Goal: Task Accomplishment & Management: Complete application form

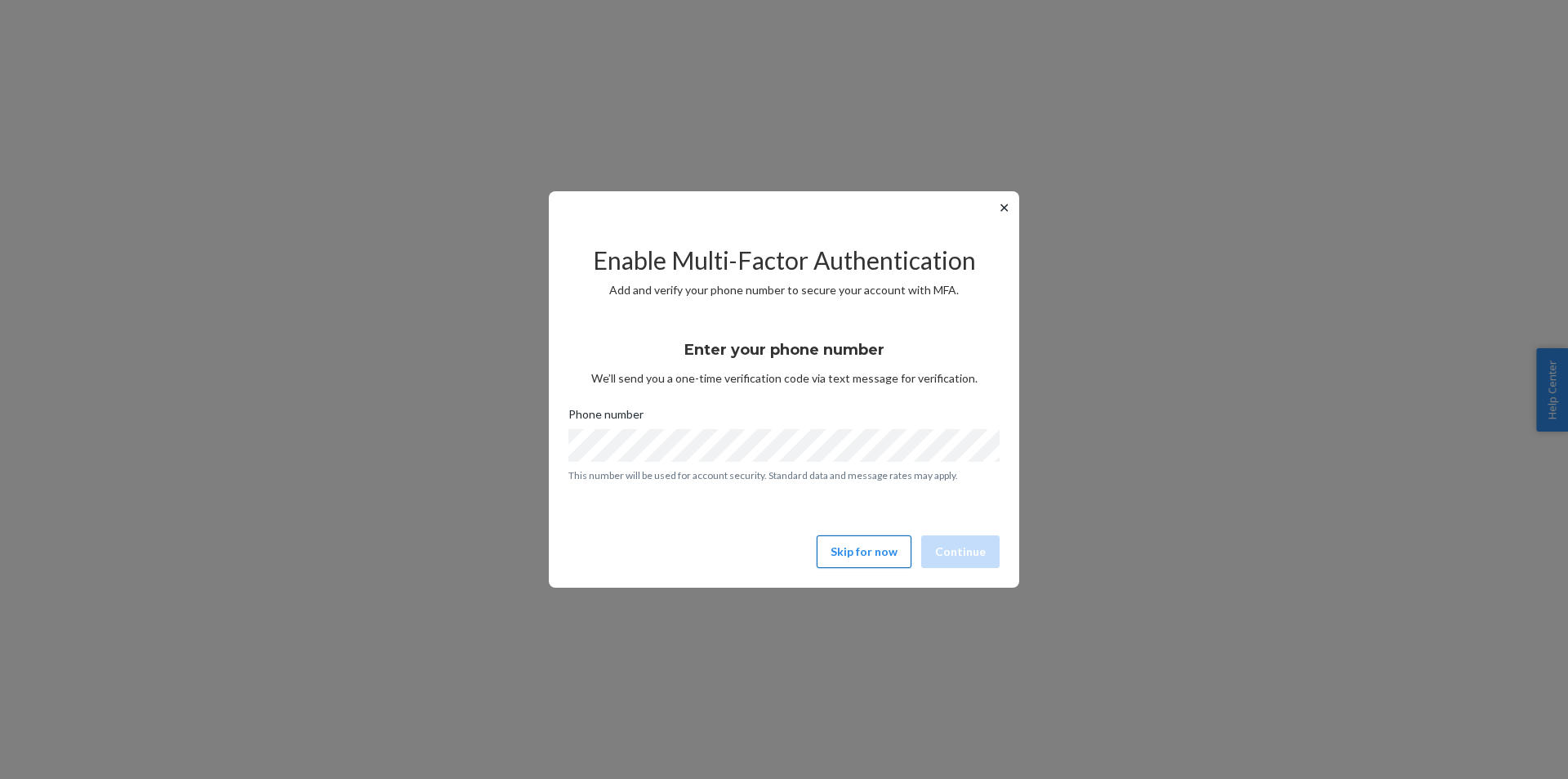
click at [894, 546] on button "Skip for now" at bounding box center [864, 552] width 95 height 33
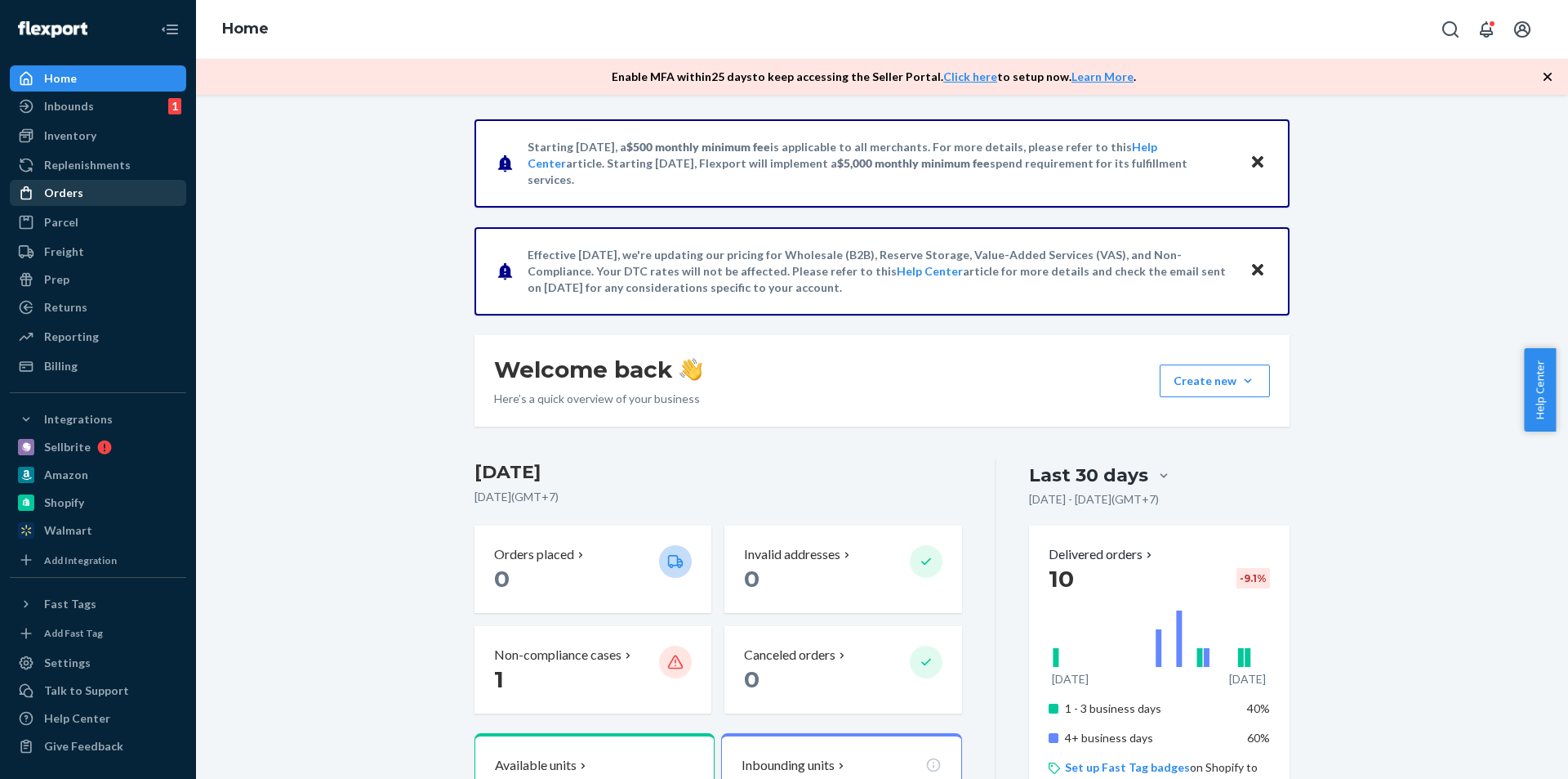
click at [87, 191] on div "Orders" at bounding box center [99, 193] width 173 height 23
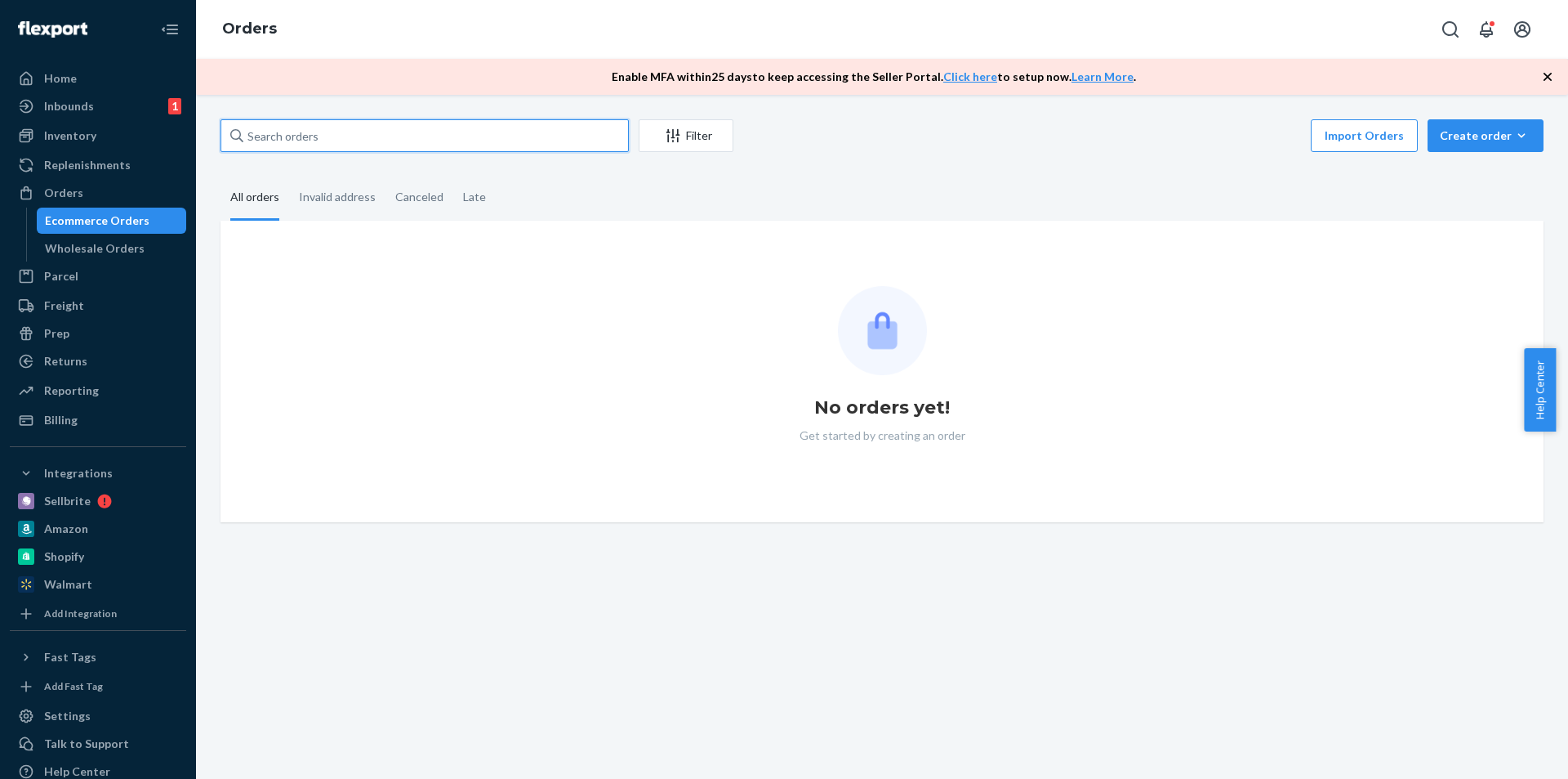
click at [349, 140] on input "text" at bounding box center [424, 136] width 408 height 33
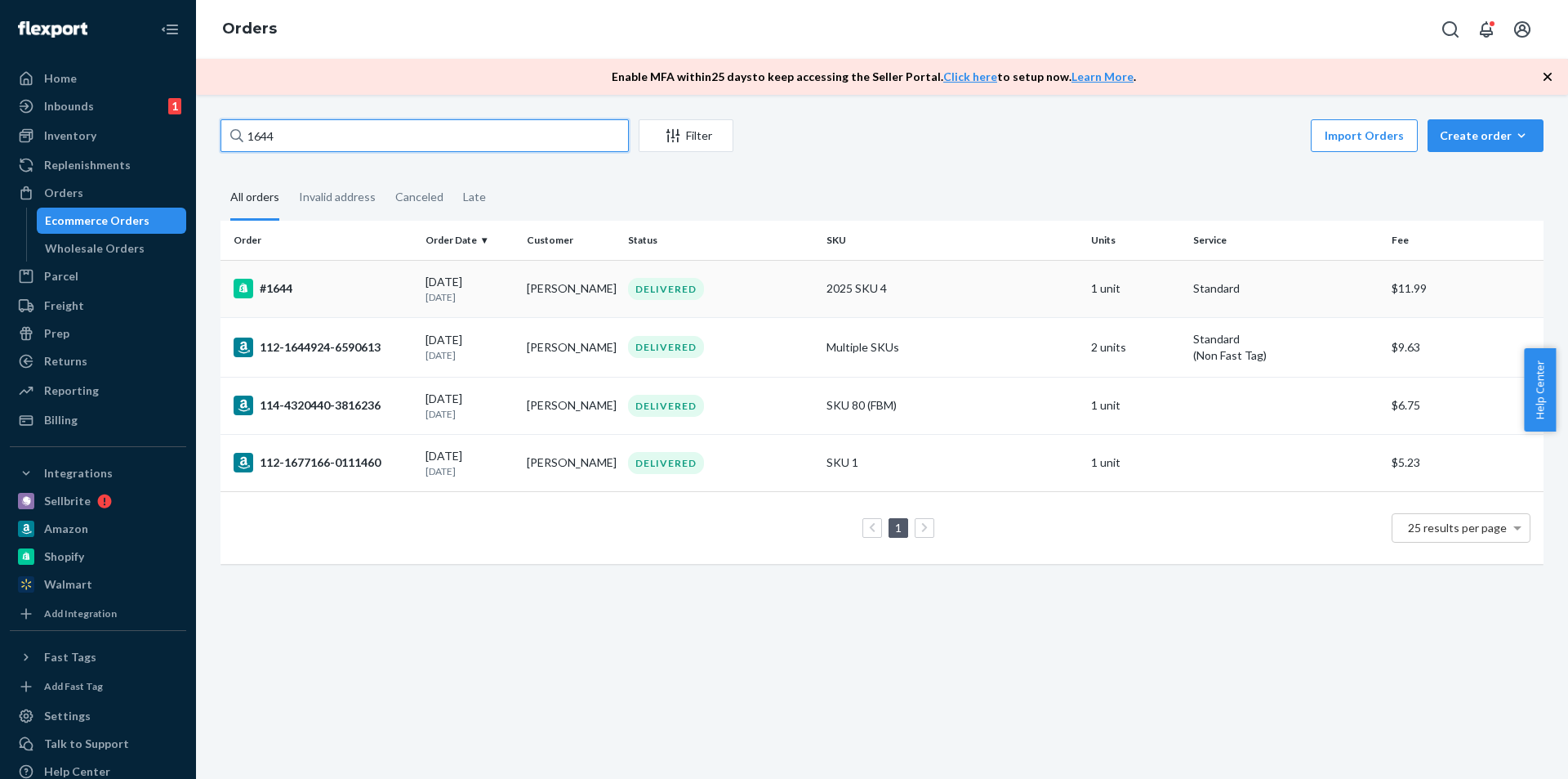
type input "1644"
click at [336, 289] on div "#1644" at bounding box center [323, 288] width 179 height 19
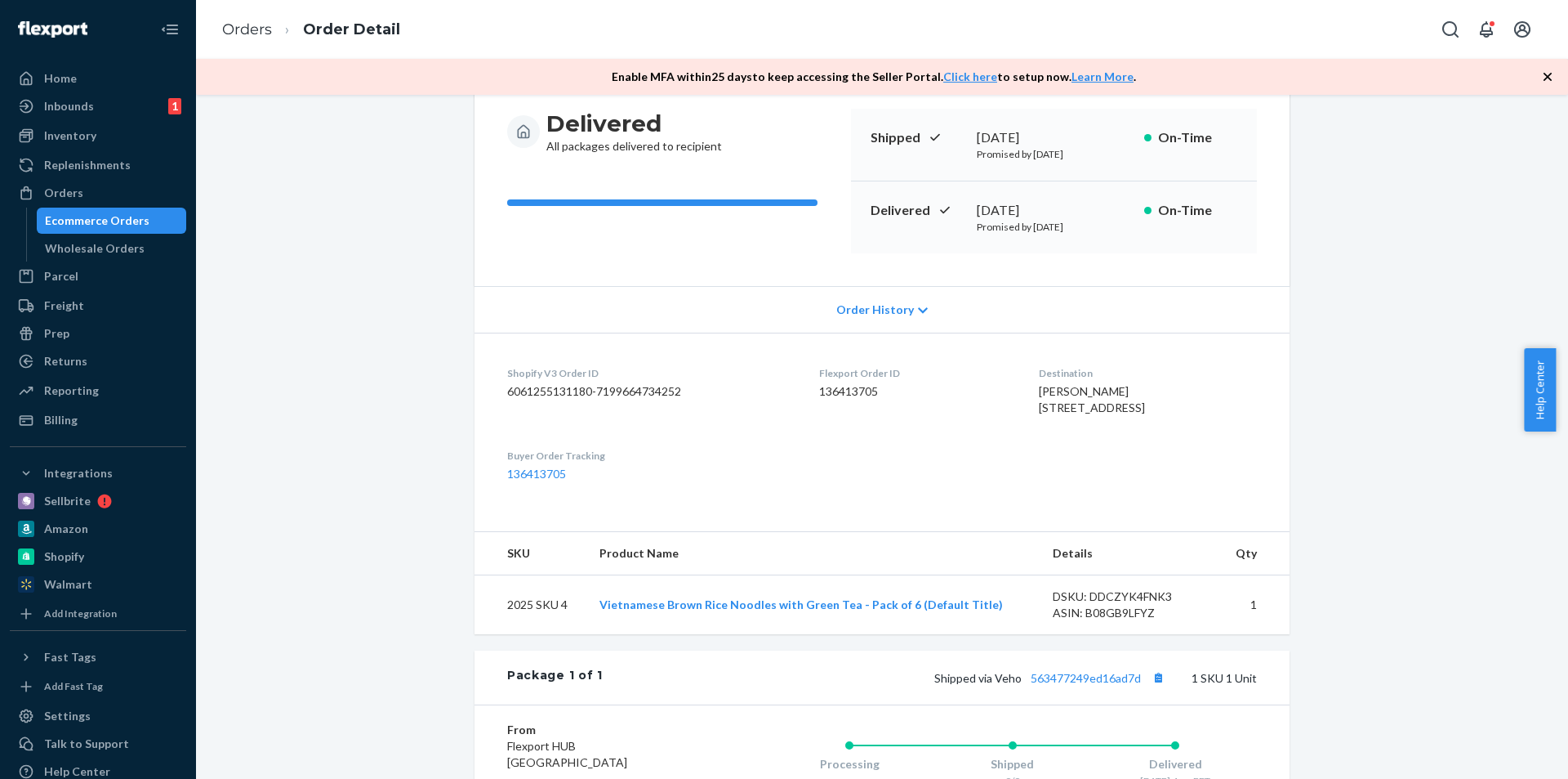
scroll to position [163, 0]
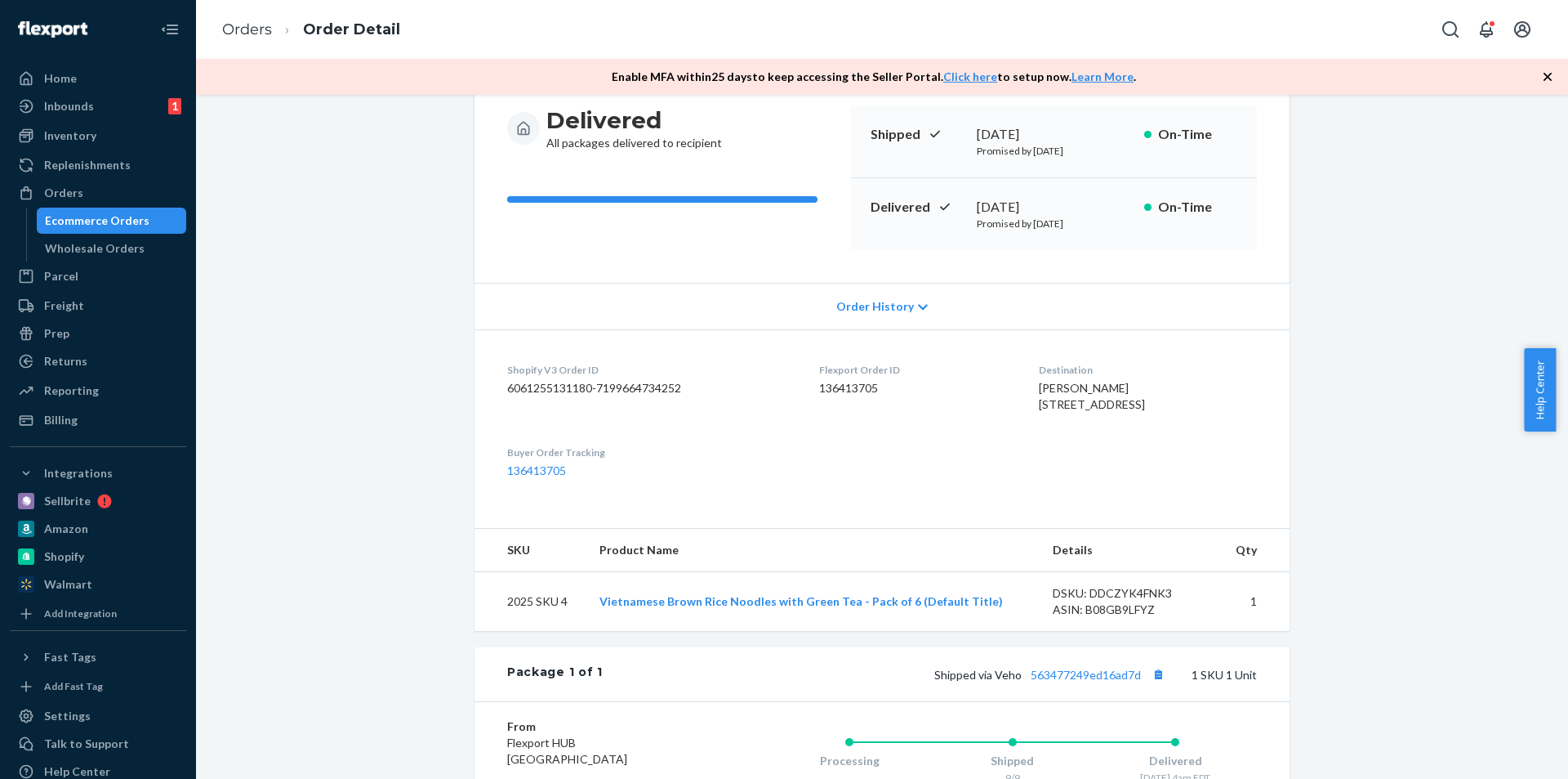
click at [1052, 389] on span "[PERSON_NAME] [STREET_ADDRESS]" at bounding box center [1092, 395] width 106 height 30
drag, startPoint x: 1052, startPoint y: 389, endPoint x: 1043, endPoint y: 388, distance: 9.1
click at [1043, 388] on span "[PERSON_NAME] [STREET_ADDRESS]" at bounding box center [1092, 395] width 106 height 30
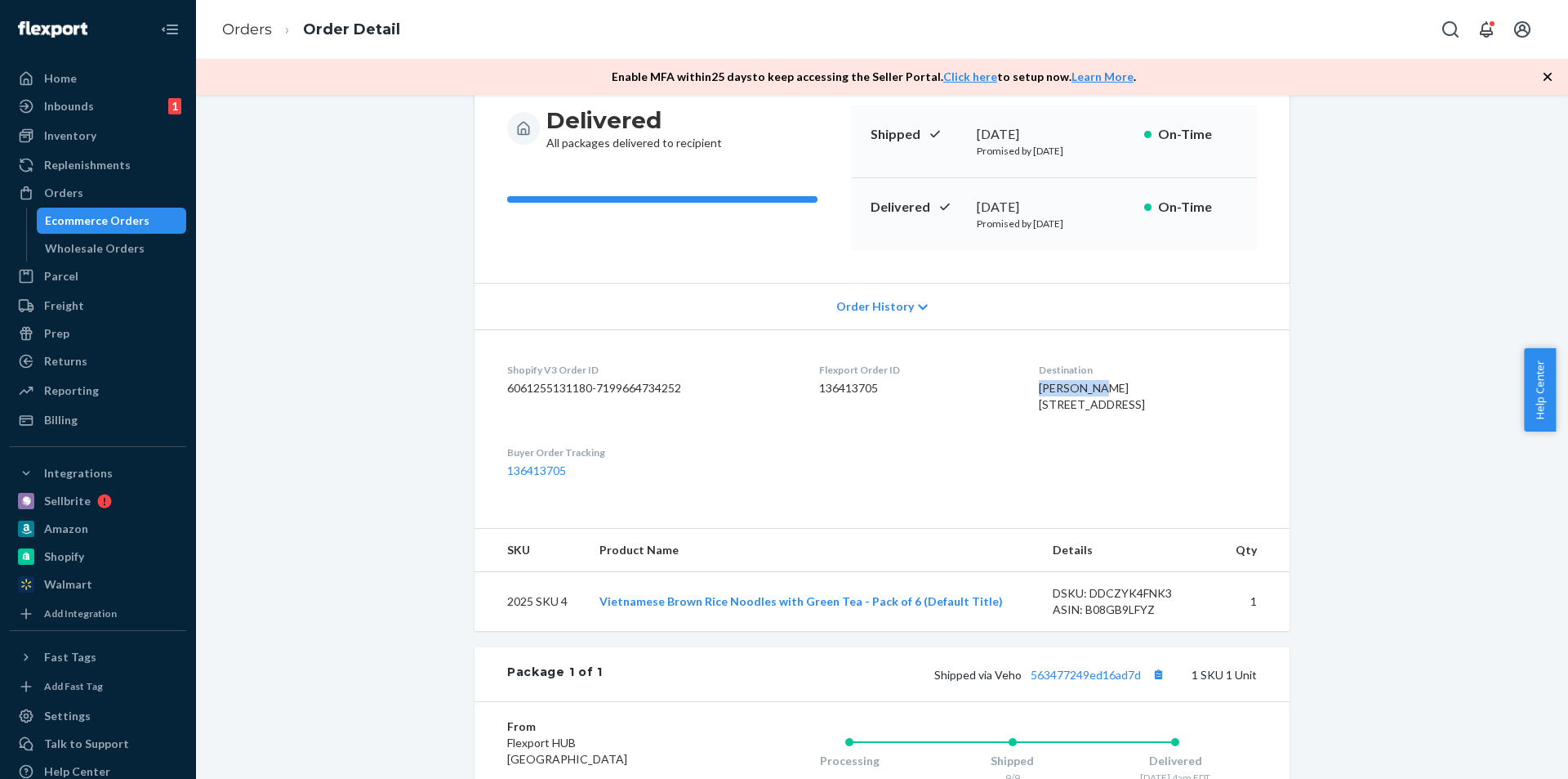
click at [1043, 388] on span "[PERSON_NAME] [STREET_ADDRESS]" at bounding box center [1092, 395] width 106 height 30
click at [1143, 411] on span "[PERSON_NAME] [STREET_ADDRESS]" at bounding box center [1092, 395] width 106 height 30
drag, startPoint x: 1146, startPoint y: 422, endPoint x: 1005, endPoint y: 410, distance: 141.5
click at [1005, 410] on dl "Shopify V3 Order ID 6061255131180-7199664734252 Flexport Order ID 136413705 Des…" at bounding box center [882, 421] width 815 height 183
copy span "[STREET_ADDRESS]"
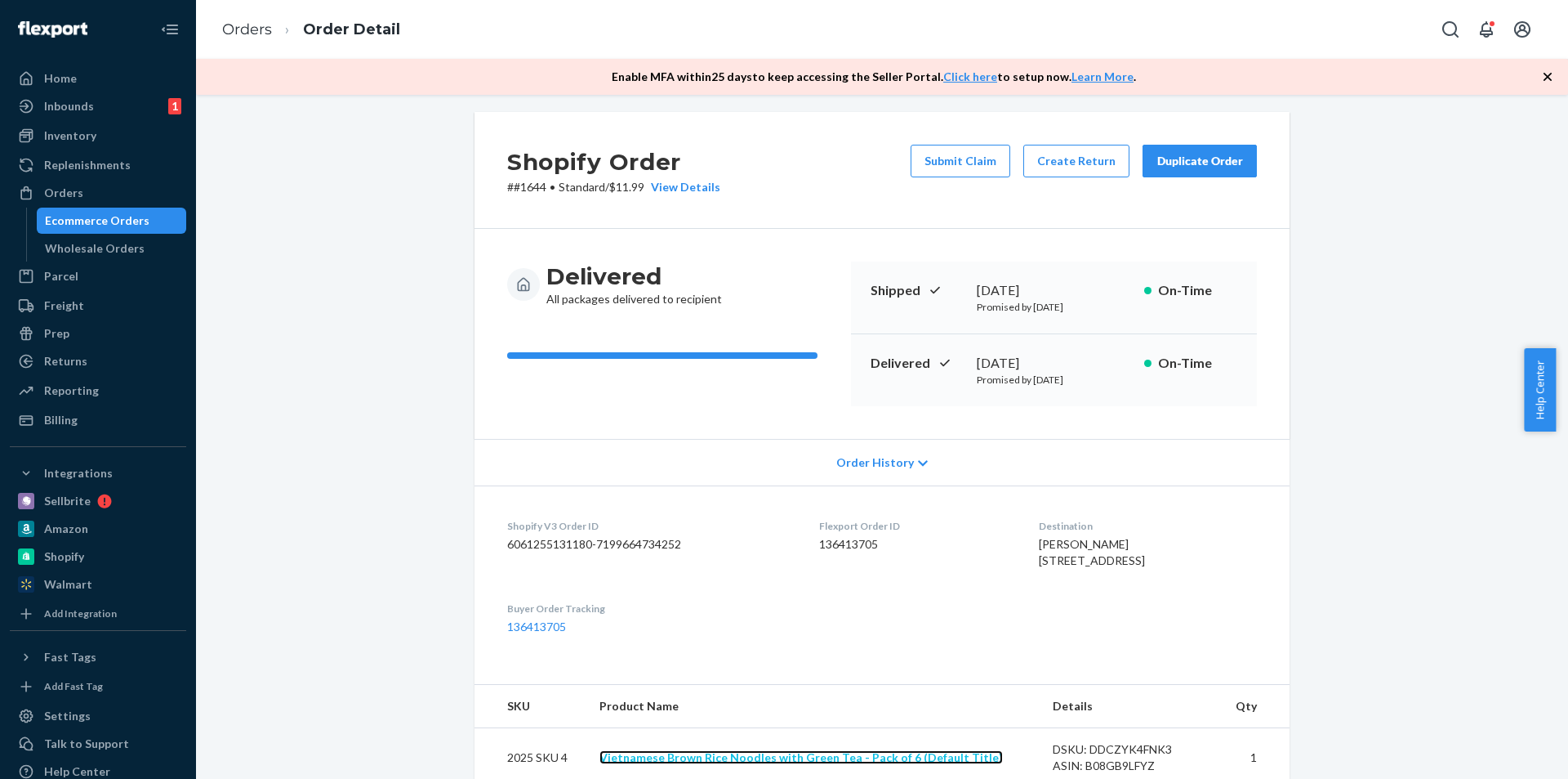
scroll to position [0, 0]
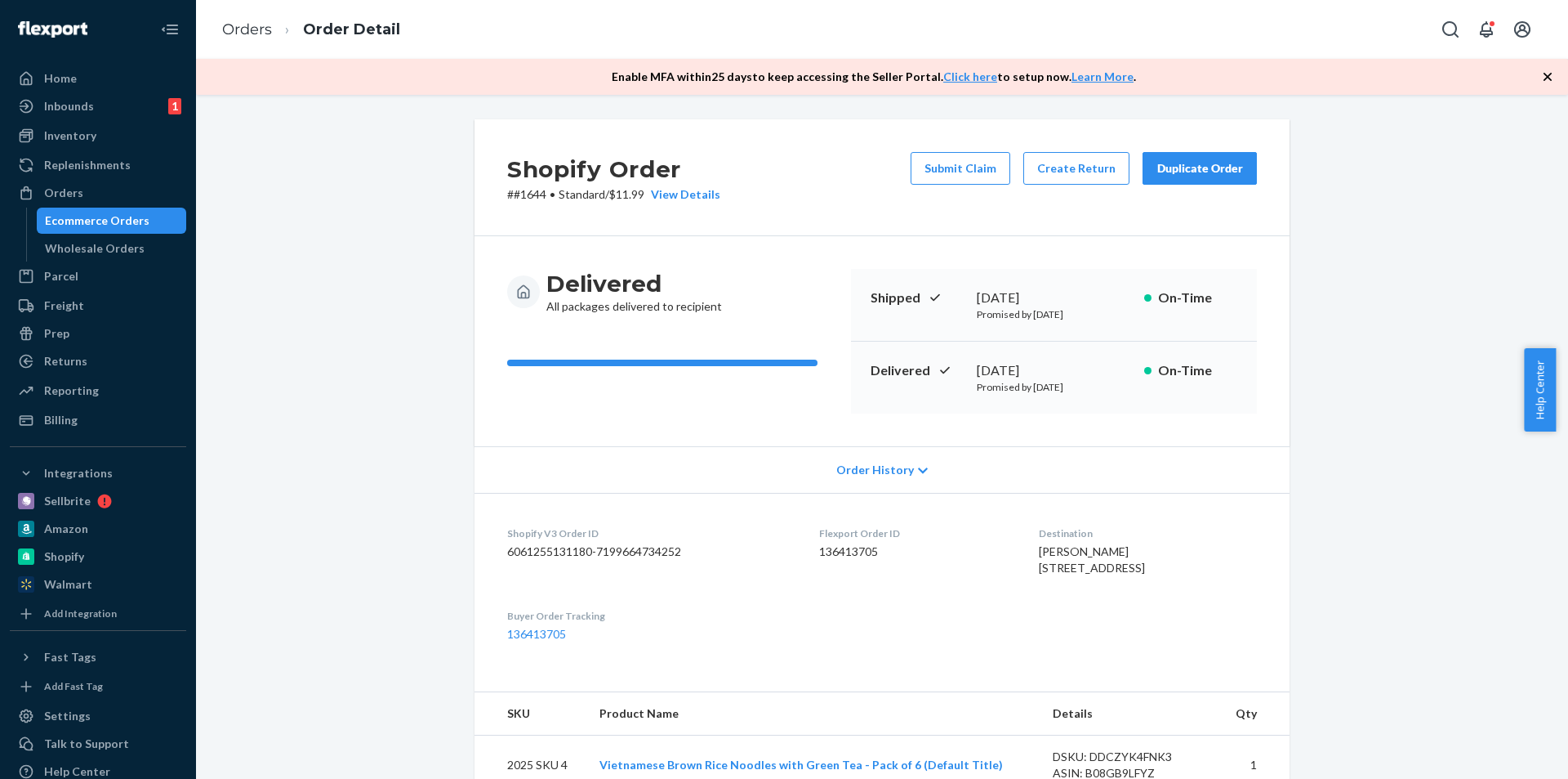
click at [1309, 229] on div "Shopify Order # #1644 • Standard / $11.99 View Details Submit Claim Create Retu…" at bounding box center [882, 649] width 1348 height 1060
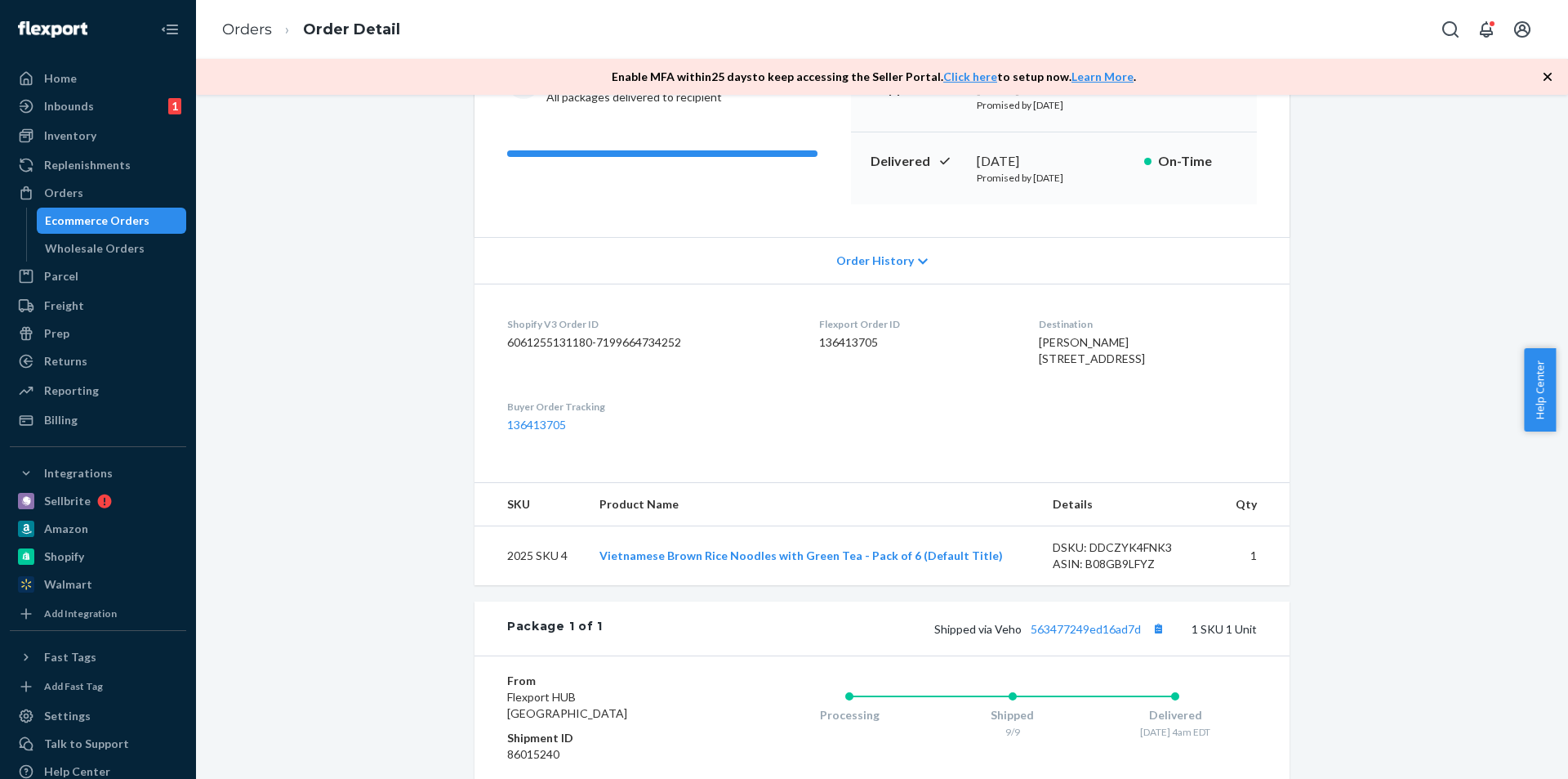
scroll to position [408, 0]
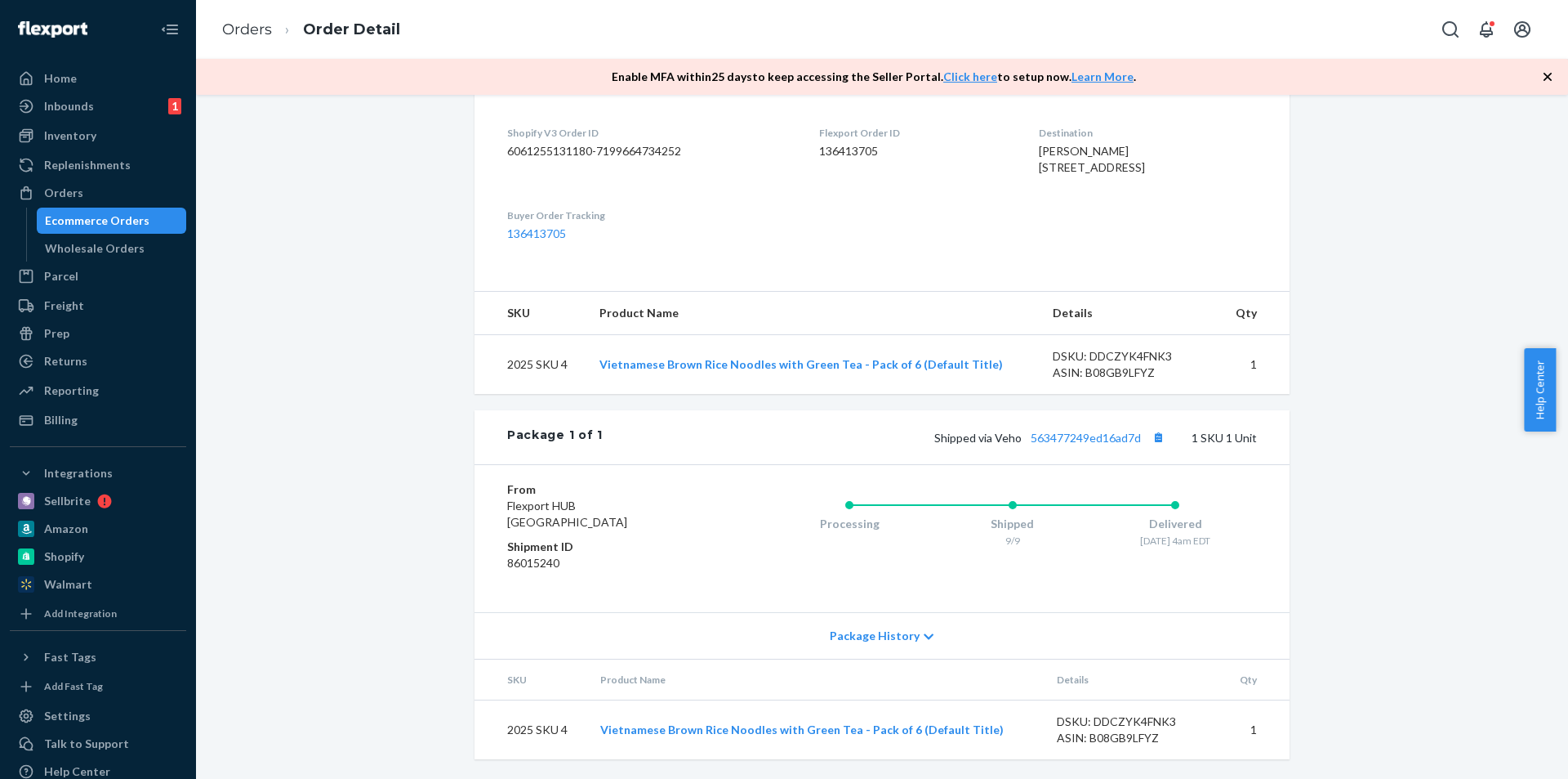
click at [842, 144] on dd "136413705" at bounding box center [915, 152] width 193 height 16
copy dd "136413705"
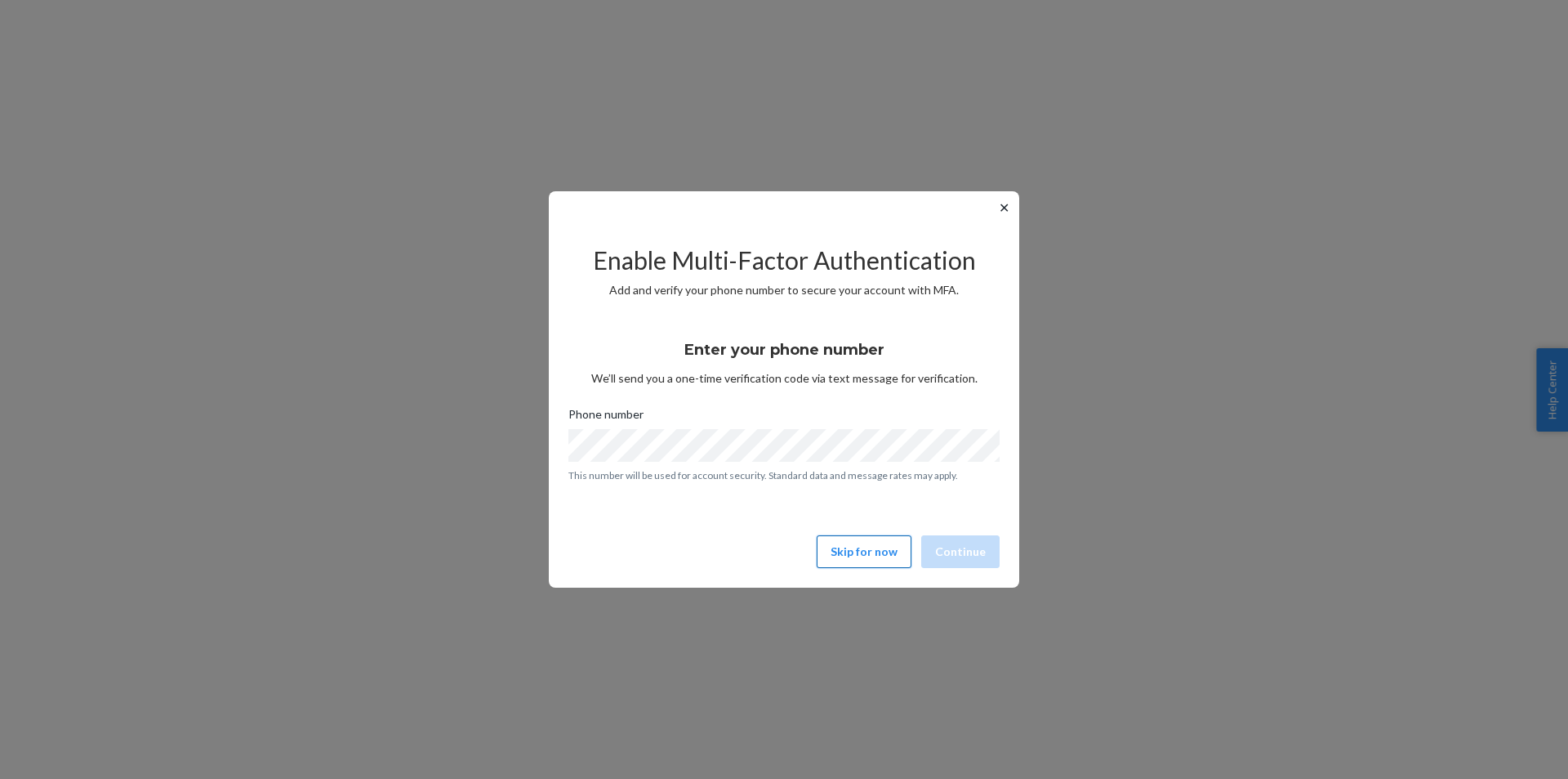
click at [862, 562] on button "Skip for now" at bounding box center [864, 552] width 95 height 33
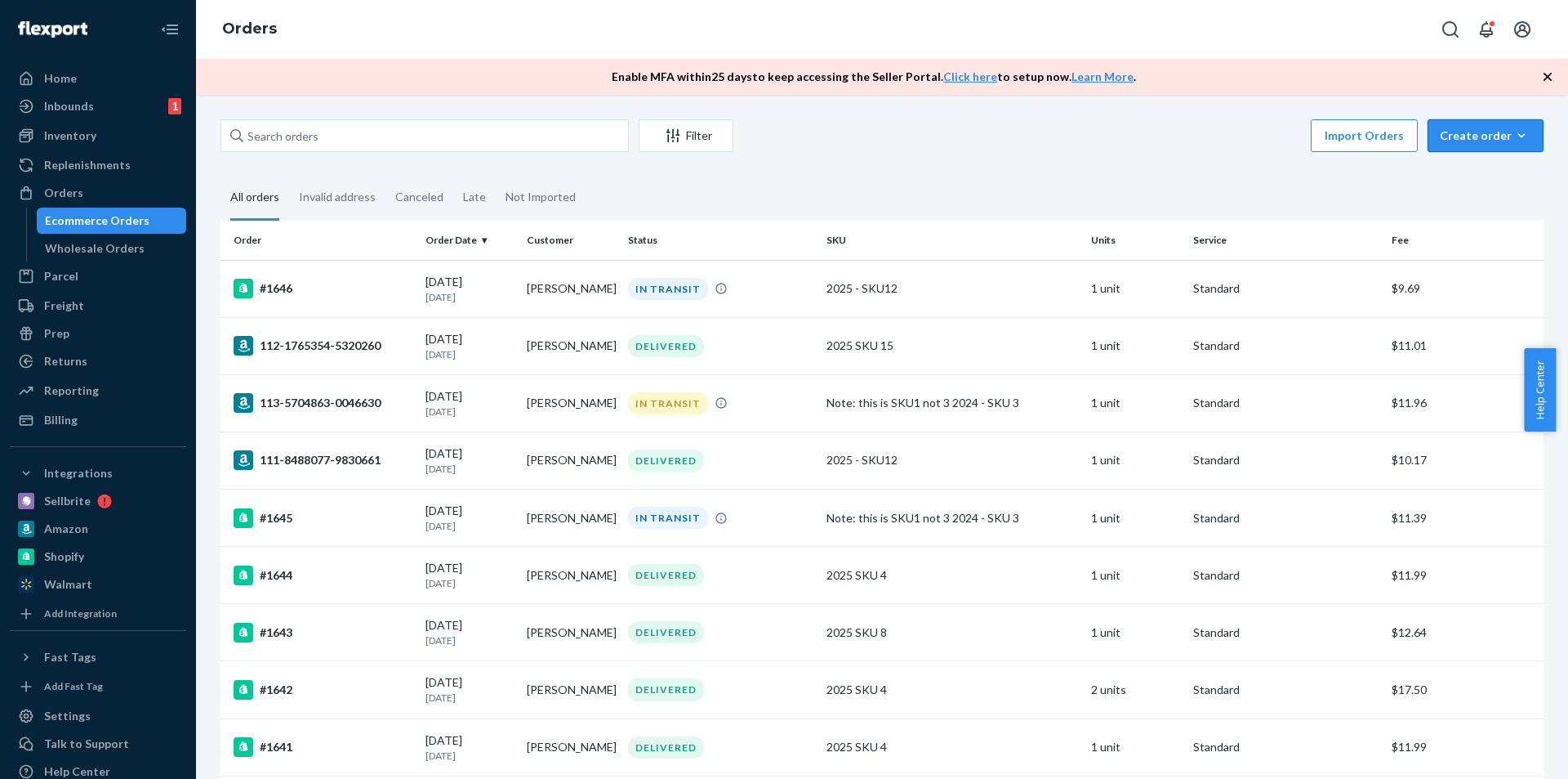
click at [1504, 126] on button "Create order Ecommerce order Removal order" at bounding box center [1485, 136] width 116 height 33
click at [1511, 172] on span "Ecommerce order" at bounding box center [1495, 174] width 101 height 12
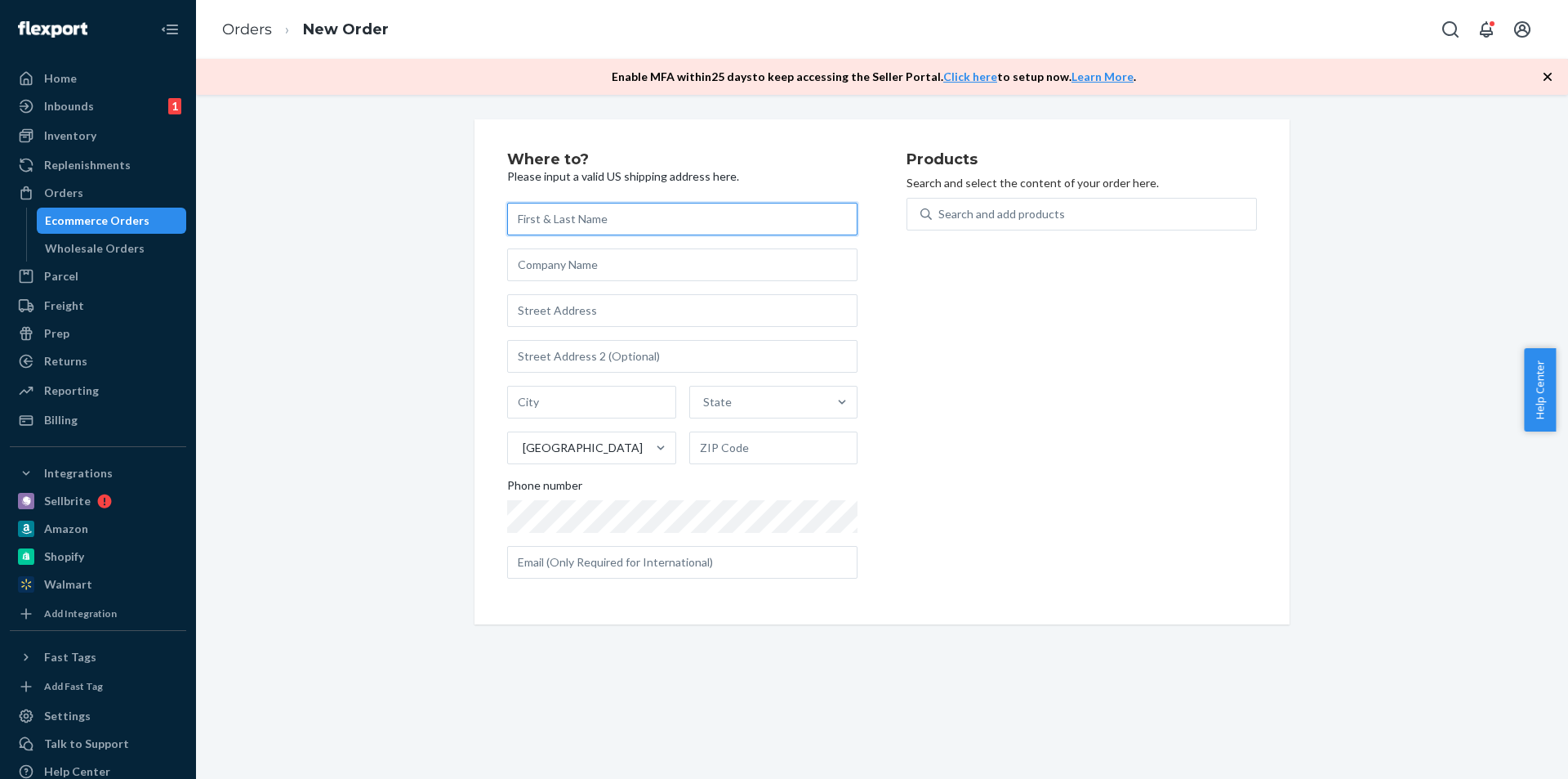
paste input "[PERSON_NAME]"
type input "[PERSON_NAME]"
click at [1013, 316] on div "Products Search and select the content of your order here. Search and add produ…" at bounding box center [1082, 371] width 350 height 439
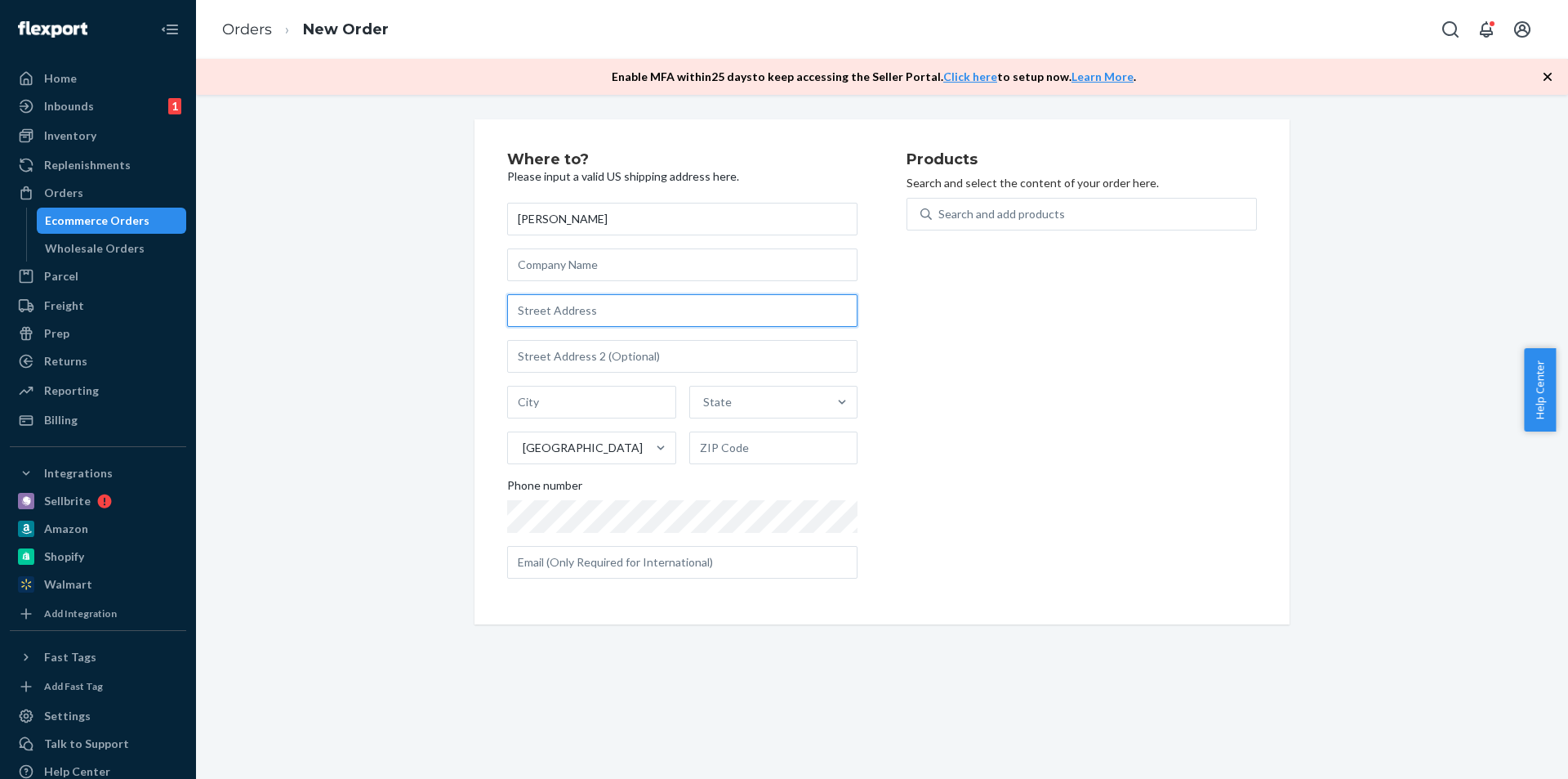
click at [615, 316] on input "text" at bounding box center [683, 311] width 350 height 33
paste input "4800 21st St N Arlington, VA 22207-2206"
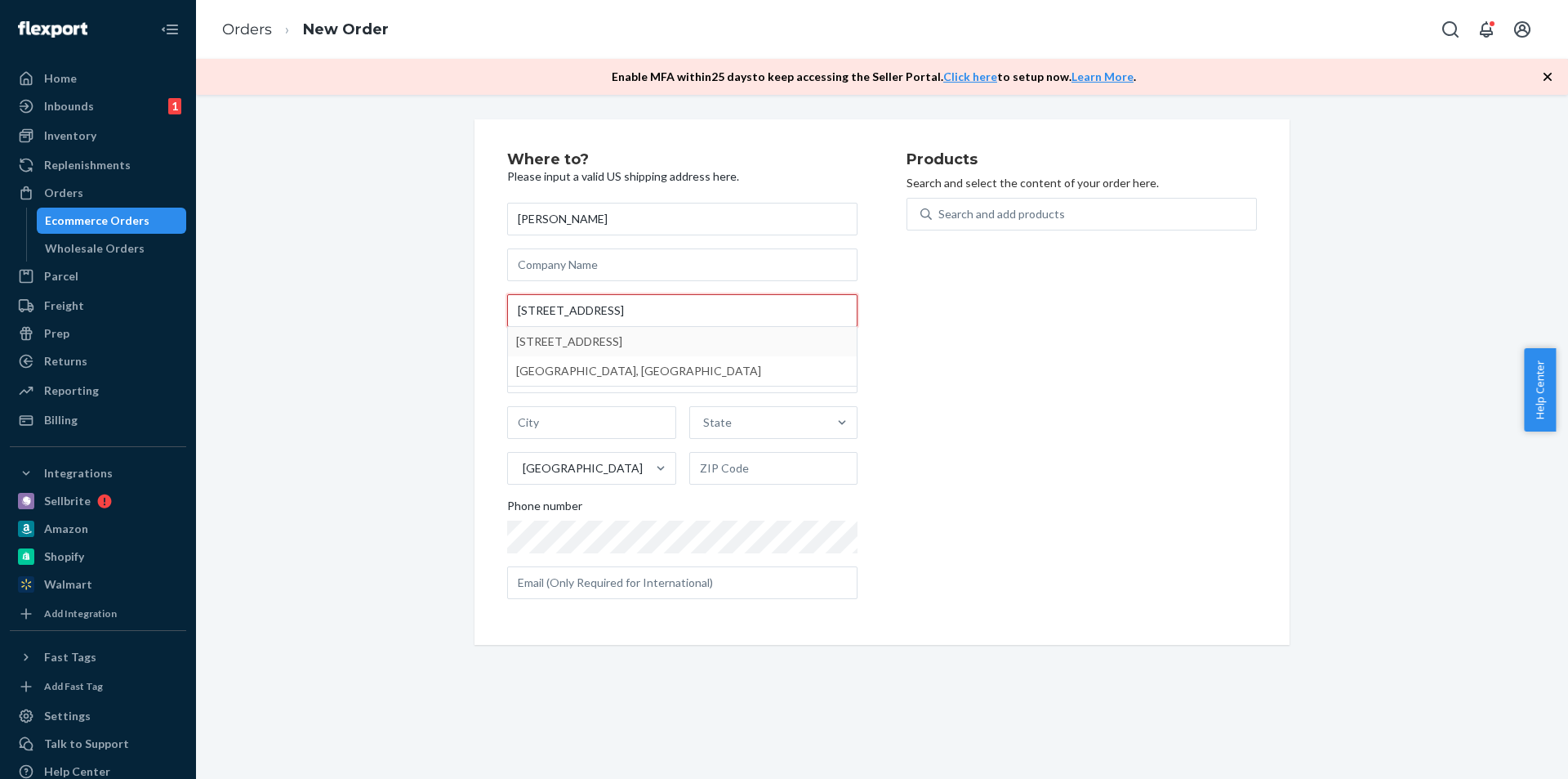
type input "4800 21st St N Arlington, VA 22207-2206"
type input "Arlington"
type input "22207"
type input "4800 21st St N"
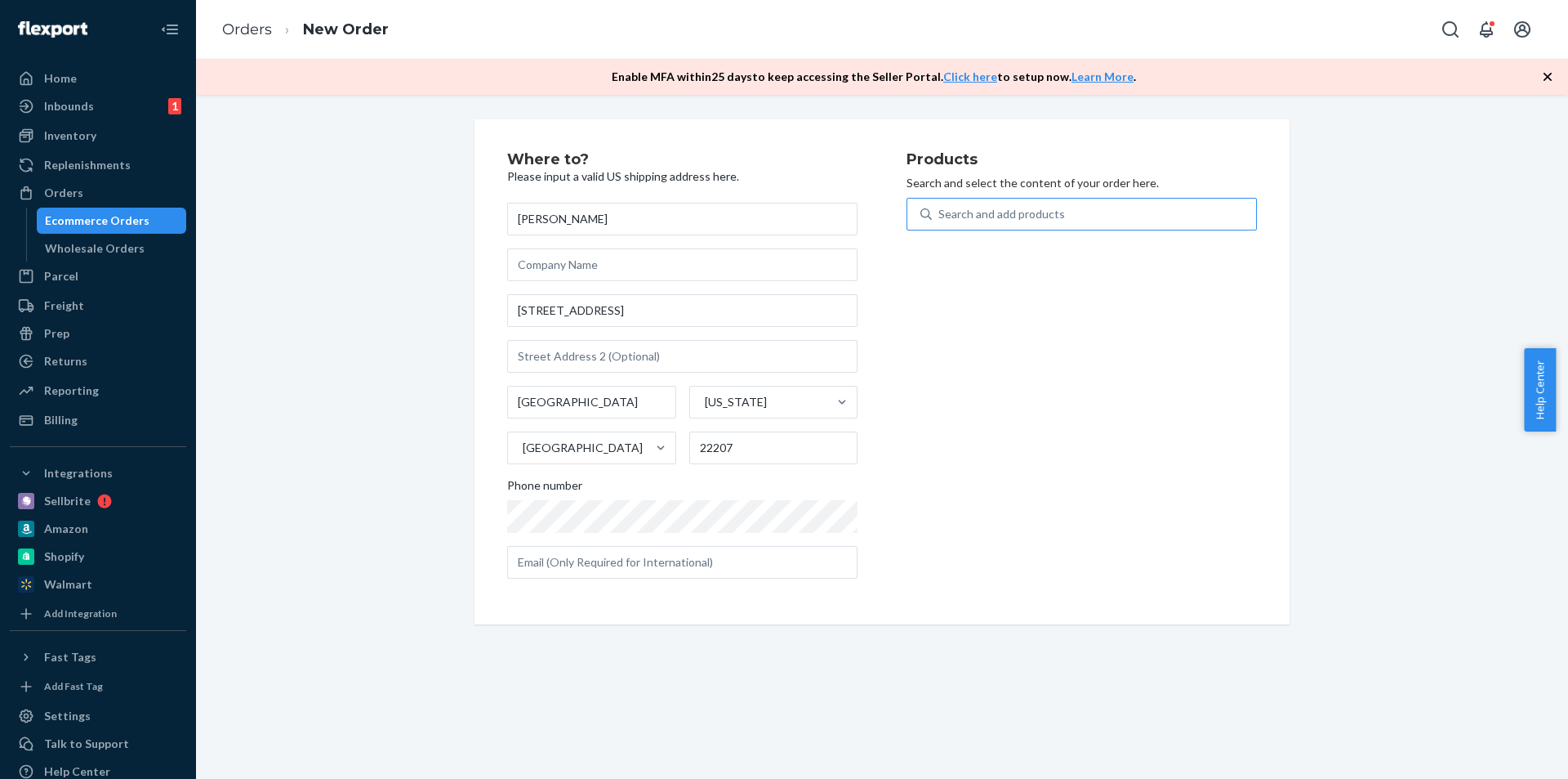
click at [952, 222] on div "Search and add products" at bounding box center [1001, 215] width 127 height 16
click at [940, 222] on input "Search and add products" at bounding box center [939, 215] width 2 height 16
type input "sku 4"
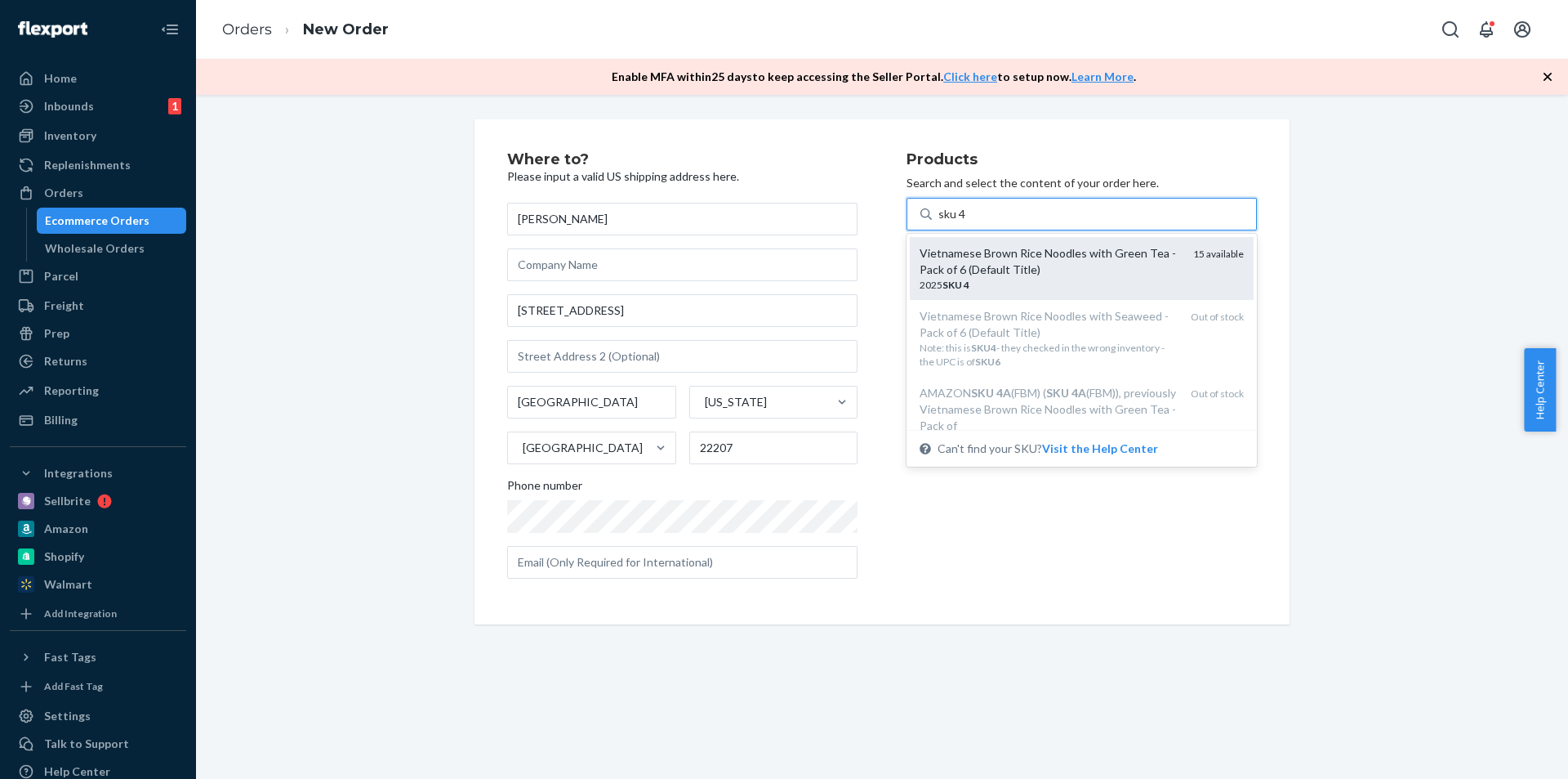
click at [1056, 261] on div "Vietnamese Brown Rice Noodles with Green Tea - Pack of 6 (Default Title)" at bounding box center [1050, 261] width 260 height 33
click at [967, 222] on input "sku 4" at bounding box center [952, 215] width 27 height 16
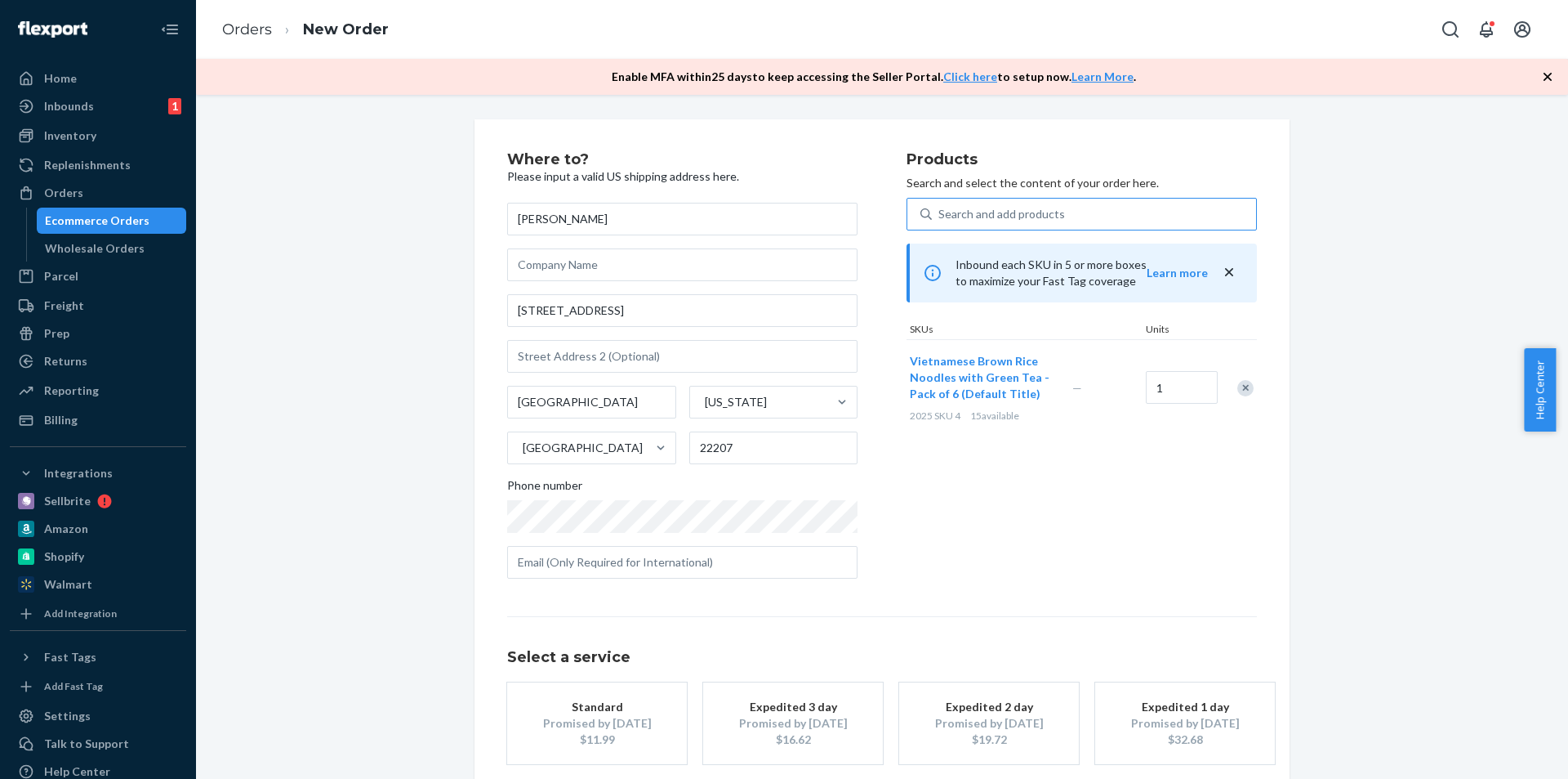
click at [1364, 227] on div "Where to? Please input a valid US shipping address here. Tho Hoang 4800 21st St…" at bounding box center [882, 490] width 1348 height 742
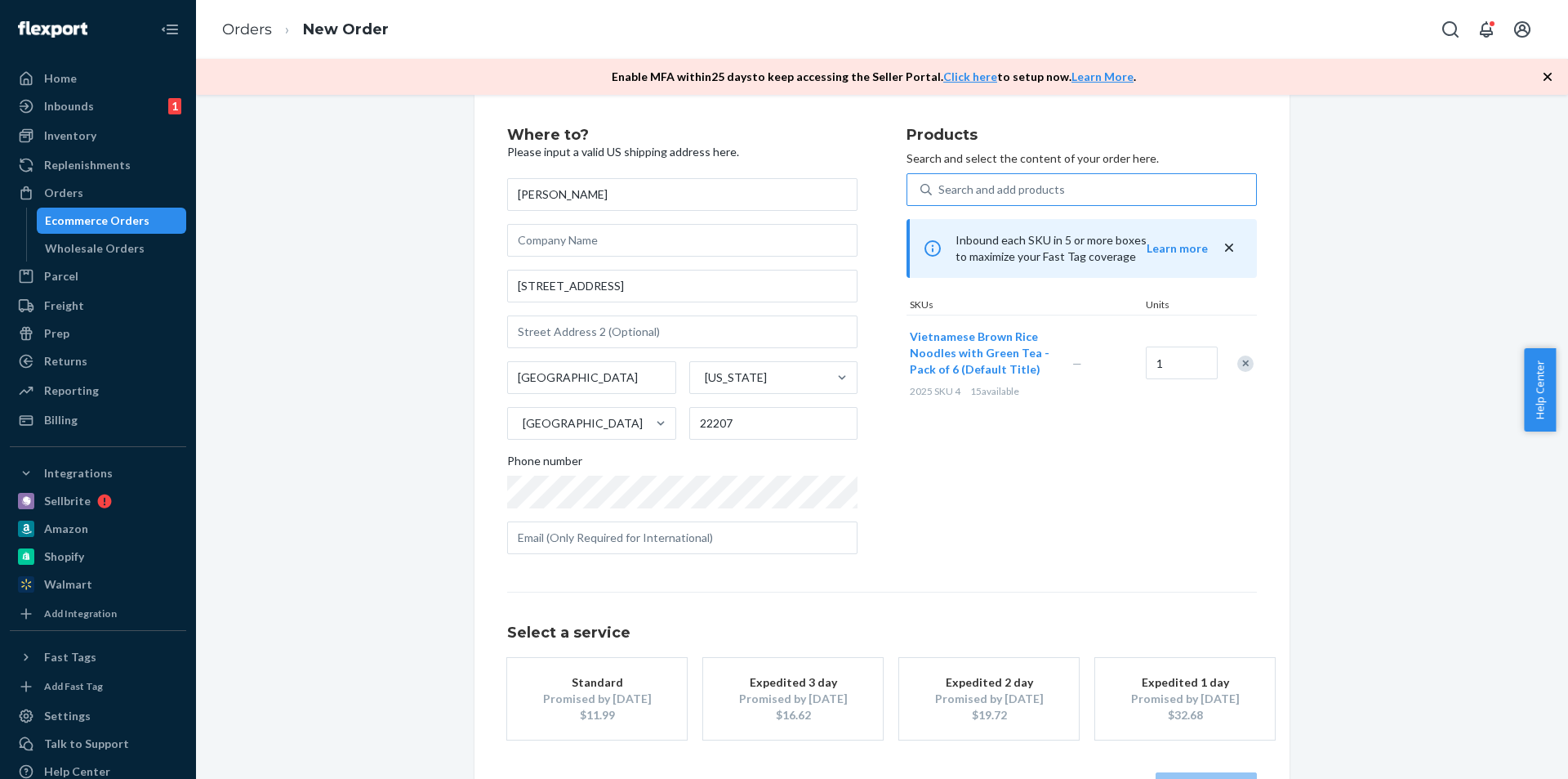
scroll to position [83, 0]
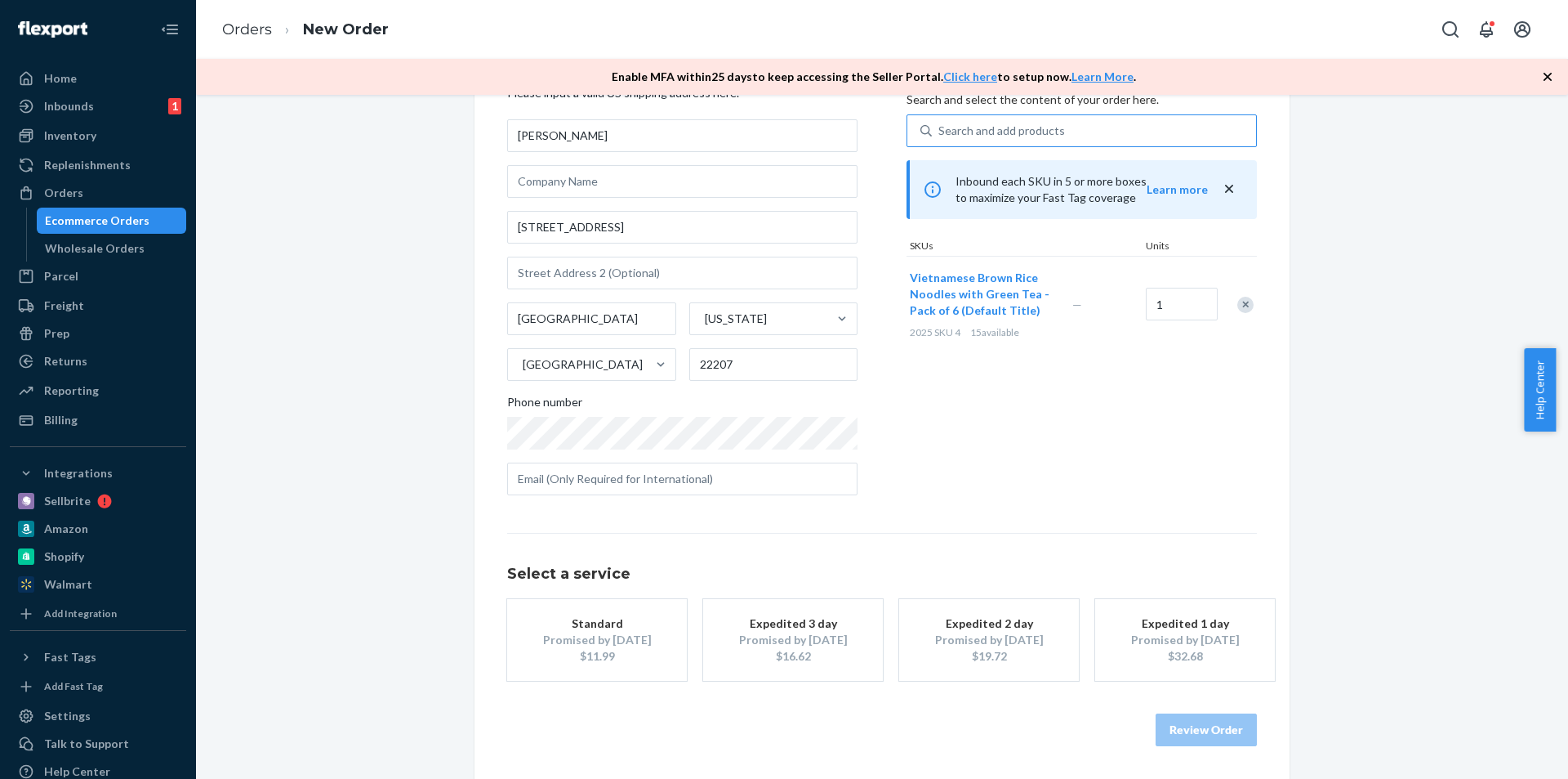
click at [602, 626] on div "Standard" at bounding box center [597, 624] width 131 height 16
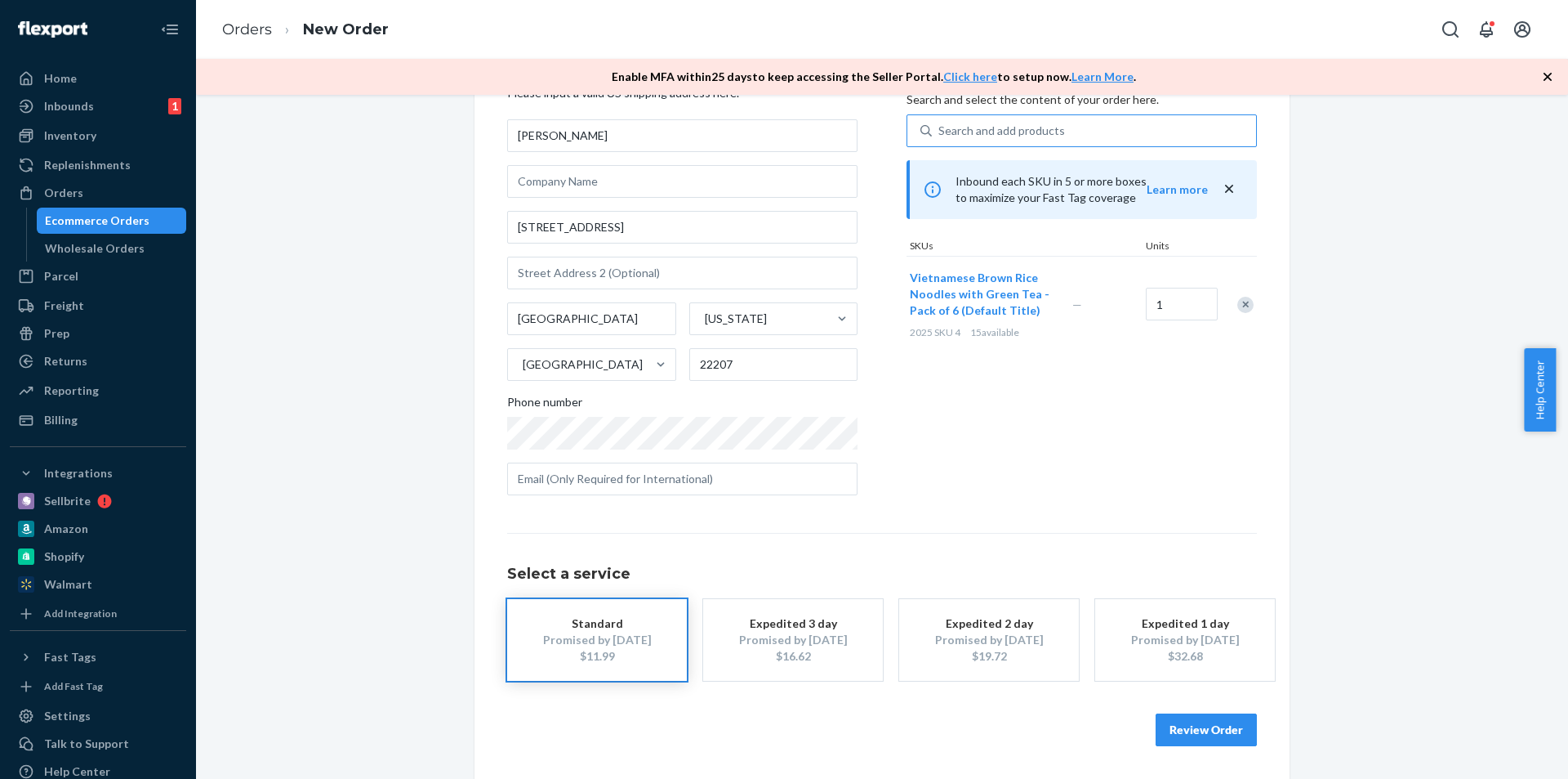
click at [1196, 735] on button "Review Order" at bounding box center [1206, 730] width 101 height 33
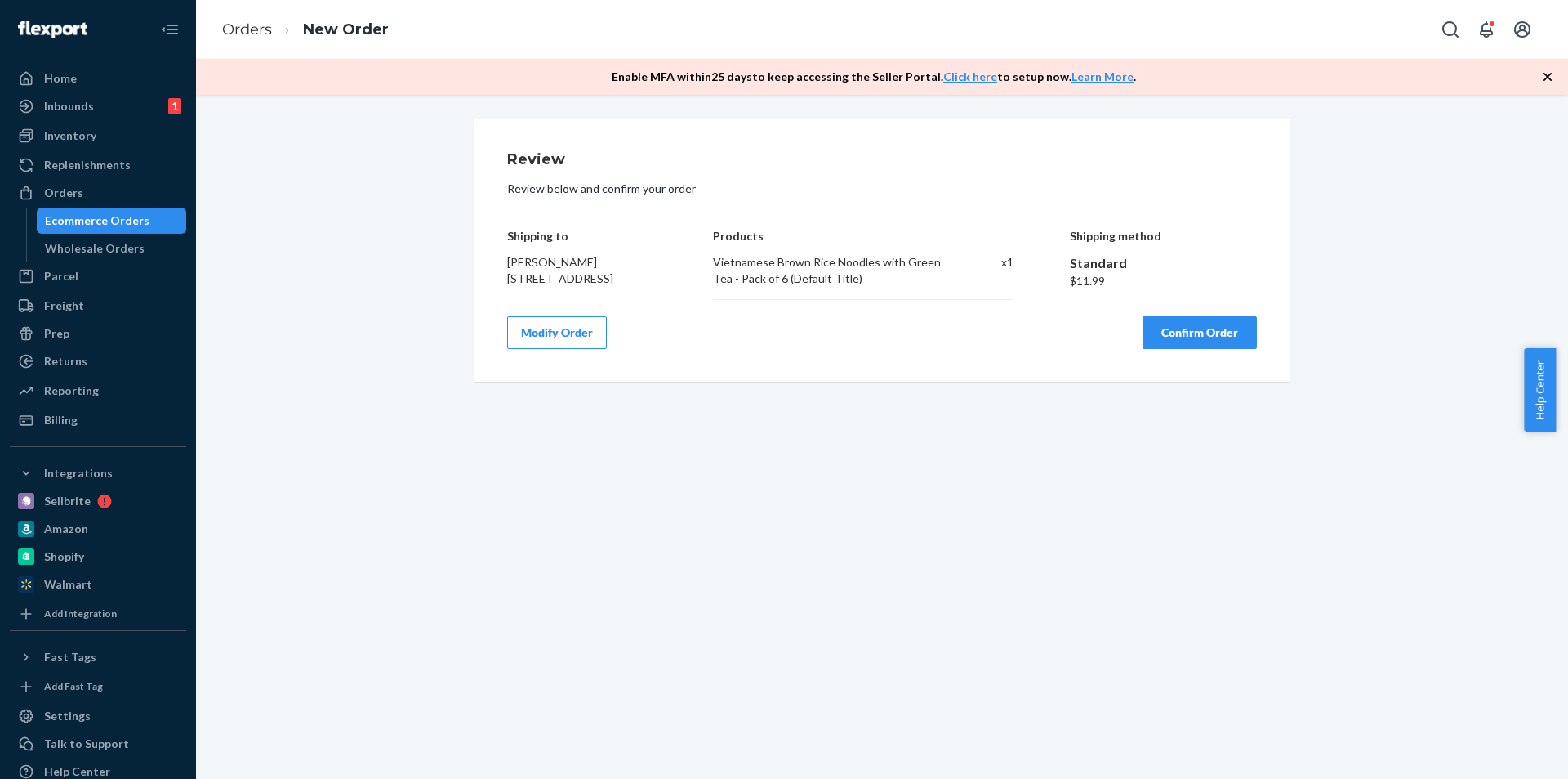
click at [1207, 331] on button "Confirm Order" at bounding box center [1199, 332] width 114 height 33
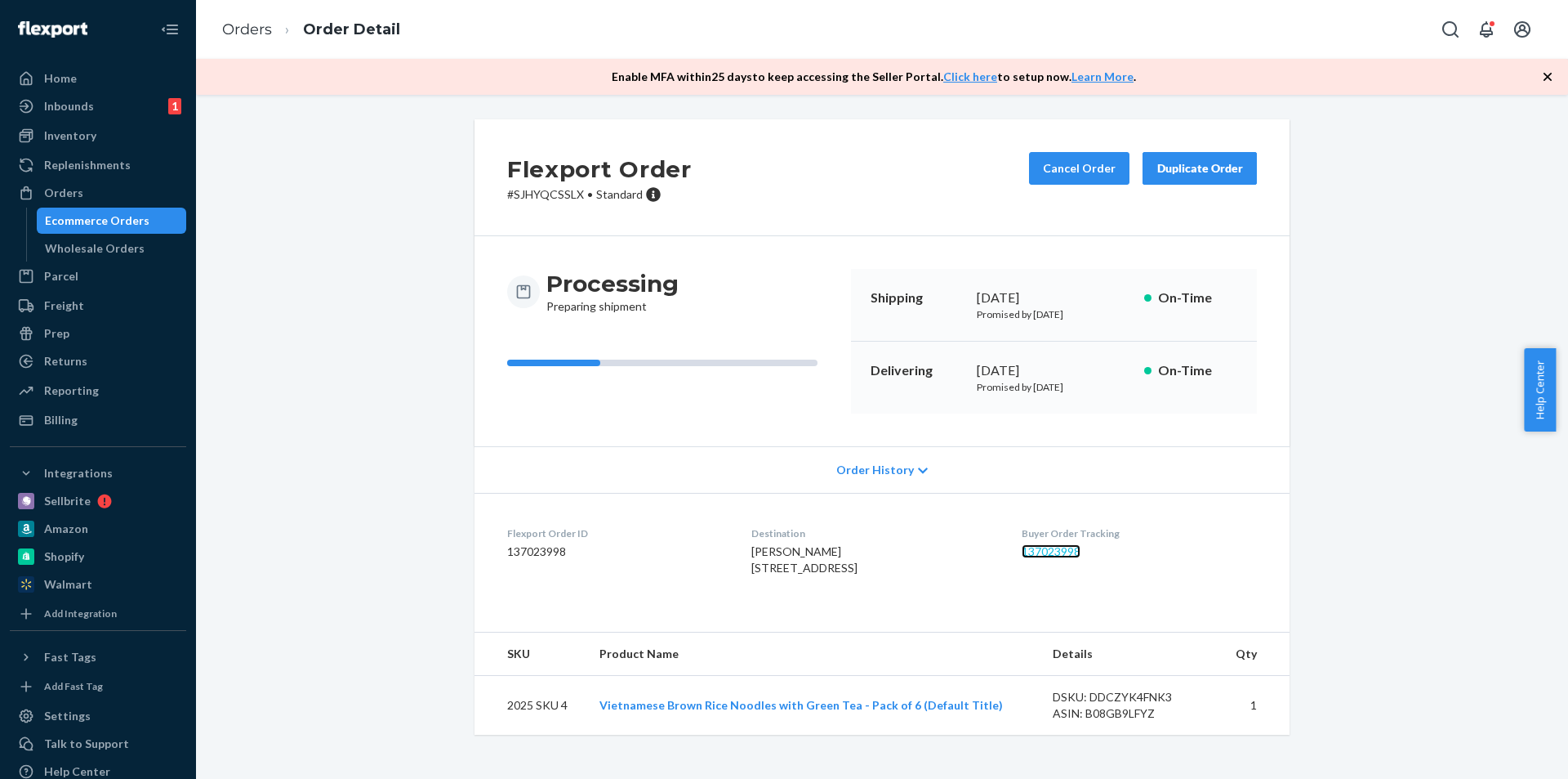
click at [1064, 548] on link "137023998" at bounding box center [1051, 551] width 58 height 14
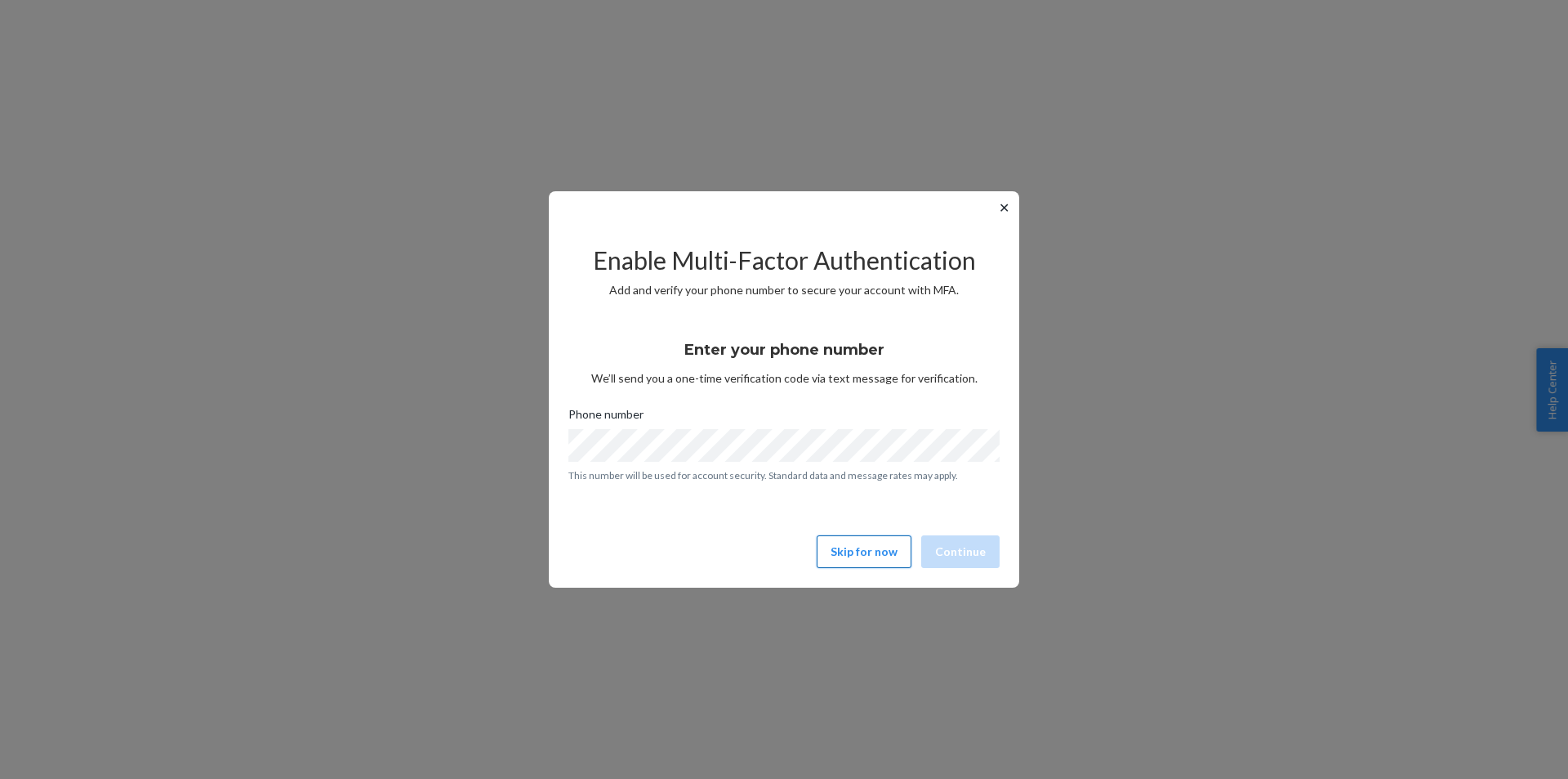
click at [873, 547] on button "Skip for now" at bounding box center [864, 552] width 95 height 33
click at [884, 563] on button "Skip for now" at bounding box center [864, 552] width 95 height 33
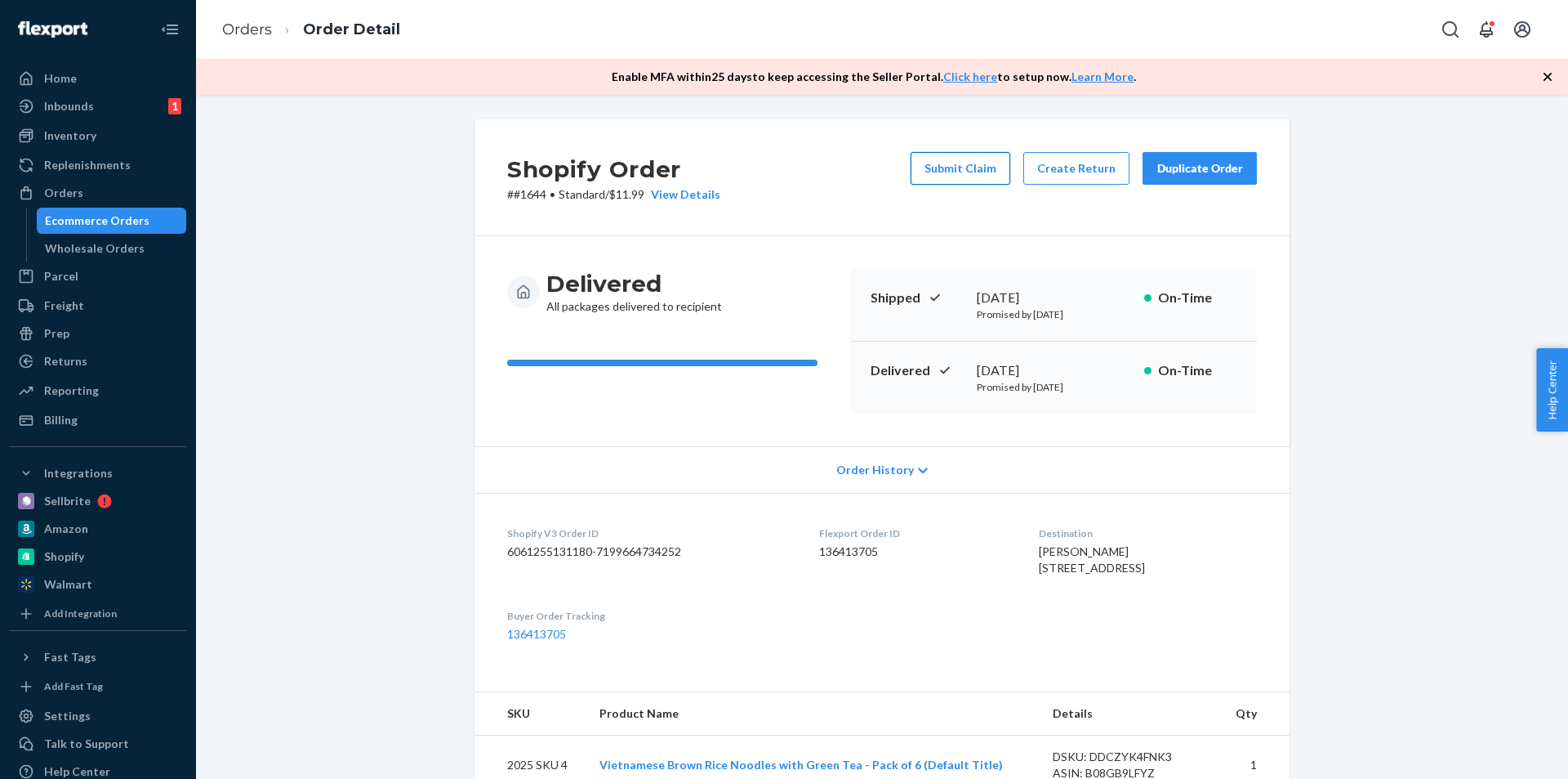
click at [954, 157] on button "Submit Claim" at bounding box center [960, 168] width 99 height 33
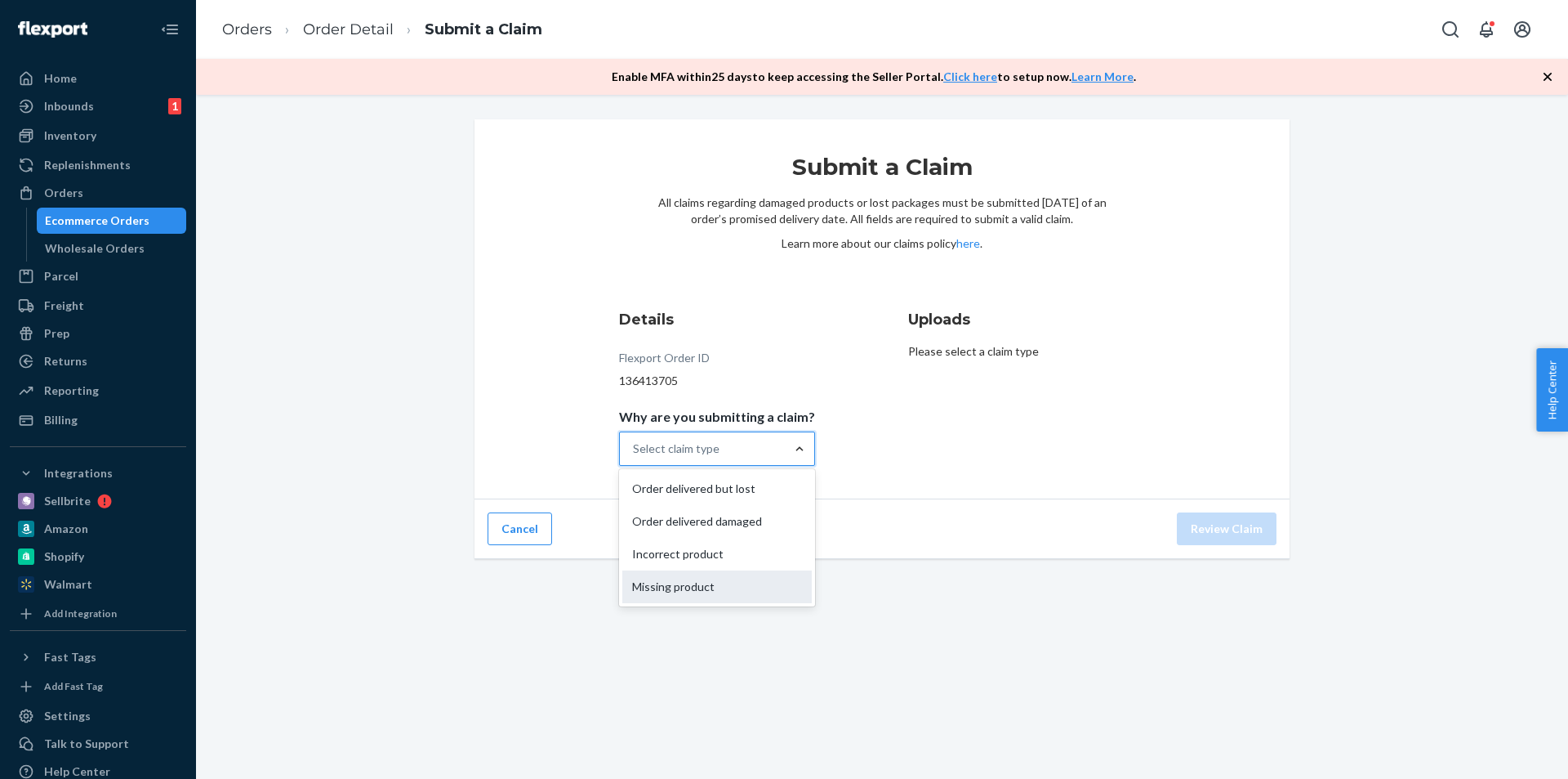
click at [748, 579] on div "Missing product" at bounding box center [717, 587] width 190 height 33
click at [634, 457] on input "Why are you submitting a claim? option Missing product focused, 4 of 4. 4 resul…" at bounding box center [634, 448] width 2 height 16
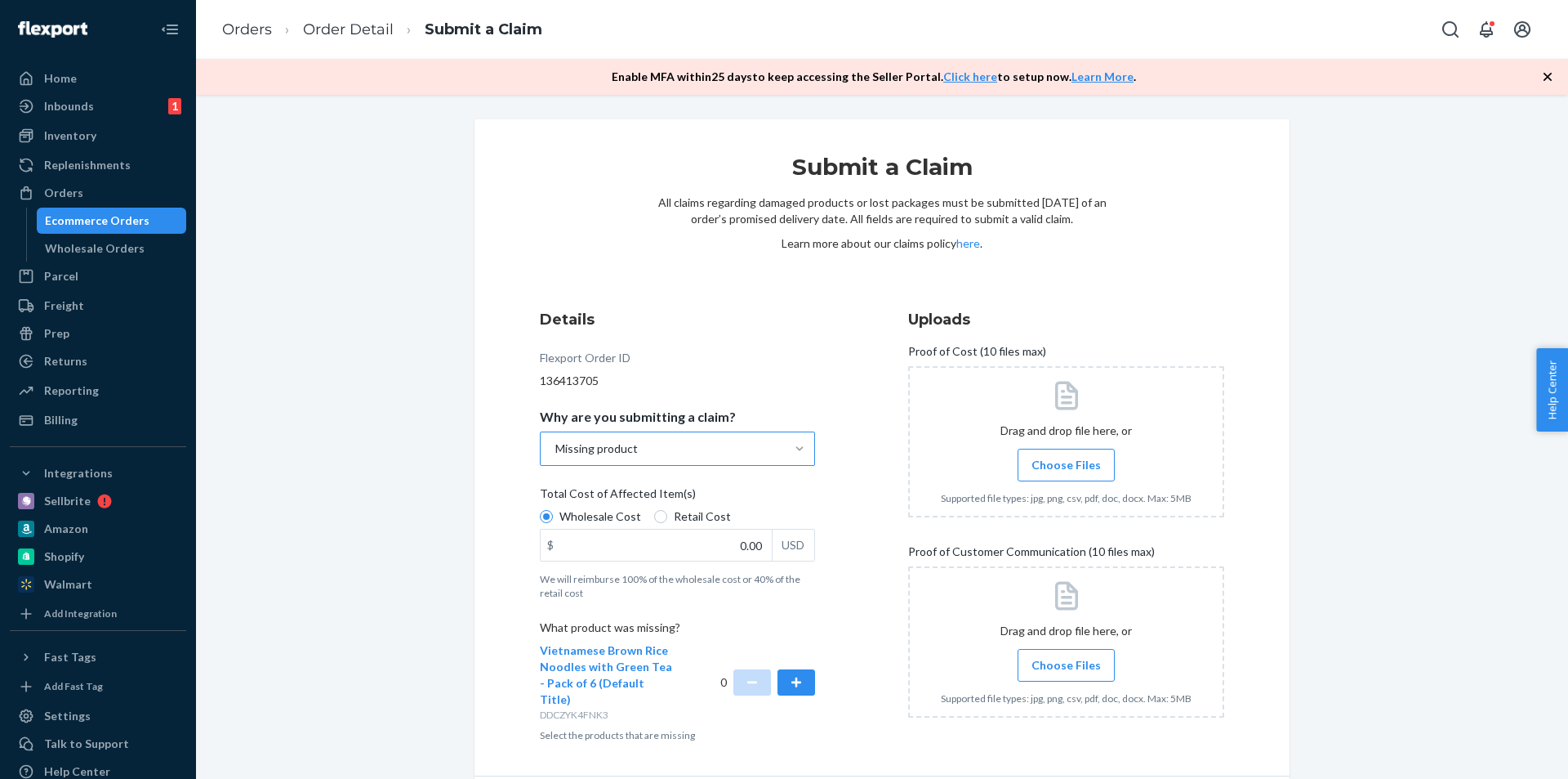
click at [677, 516] on span "Retail Cost" at bounding box center [702, 517] width 57 height 16
click at [667, 516] on input "Retail Cost" at bounding box center [661, 516] width 13 height 13
radio input "true"
radio input "false"
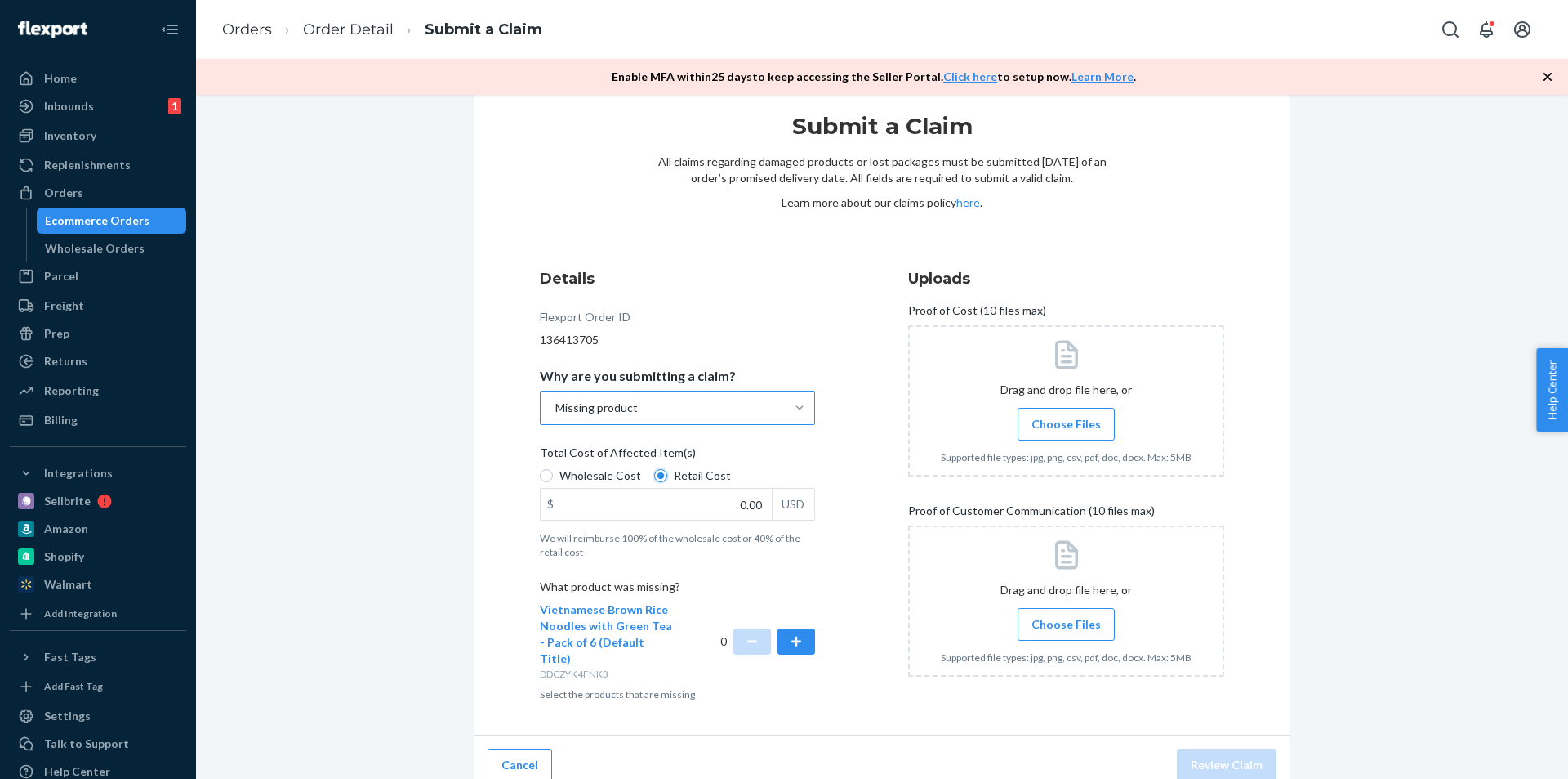
scroll to position [45, 0]
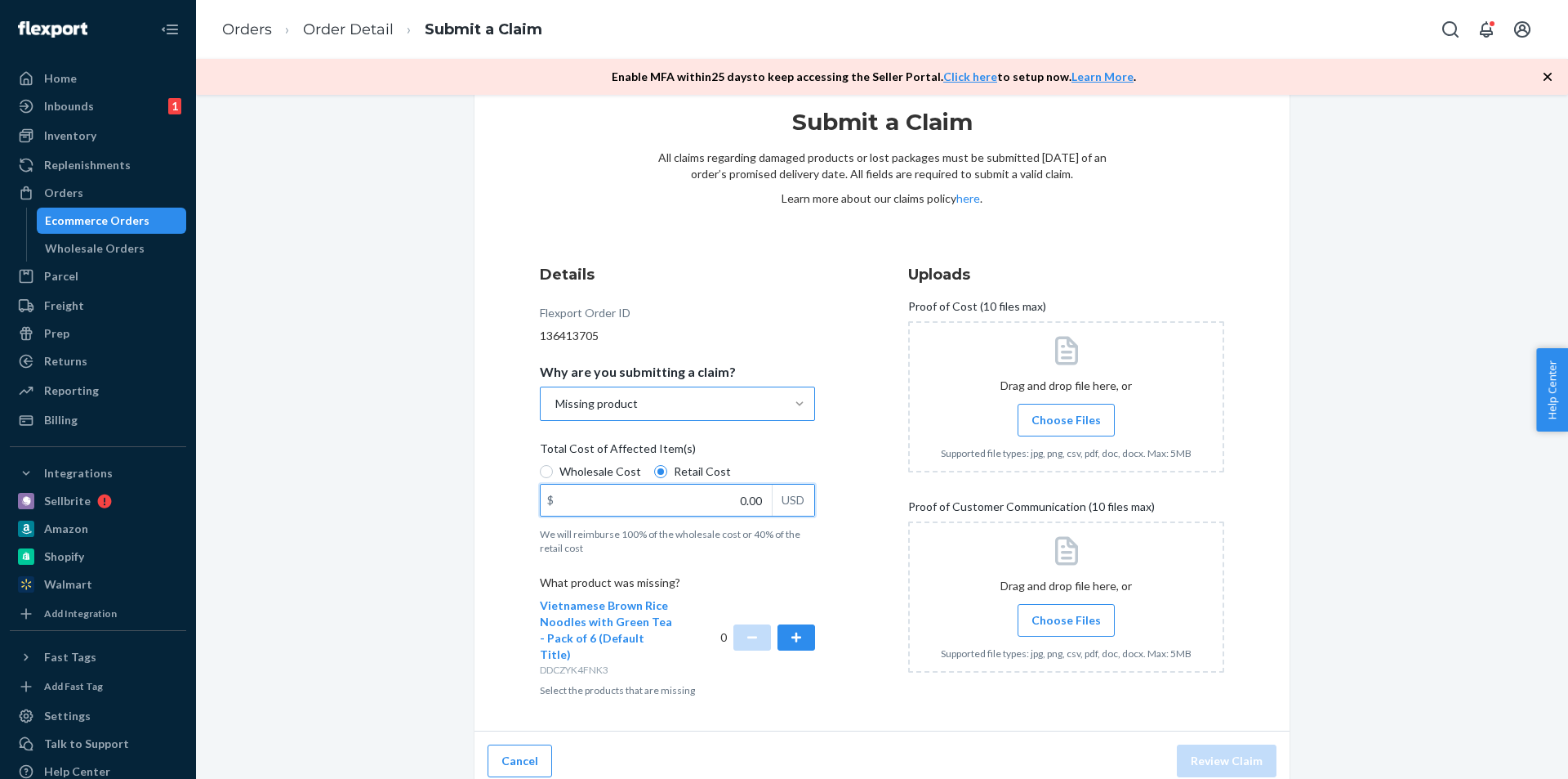
click at [738, 498] on input "0.00" at bounding box center [655, 500] width 231 height 31
type input "45.87"
click at [866, 470] on div "Details Flexport Order ID 136413705 Why are you submitting a claim? Missing pro…" at bounding box center [882, 480] width 685 height 434
click at [1084, 418] on span "Choose Files" at bounding box center [1066, 420] width 69 height 16
click at [1067, 418] on input "Choose Files" at bounding box center [1066, 420] width 1 height 18
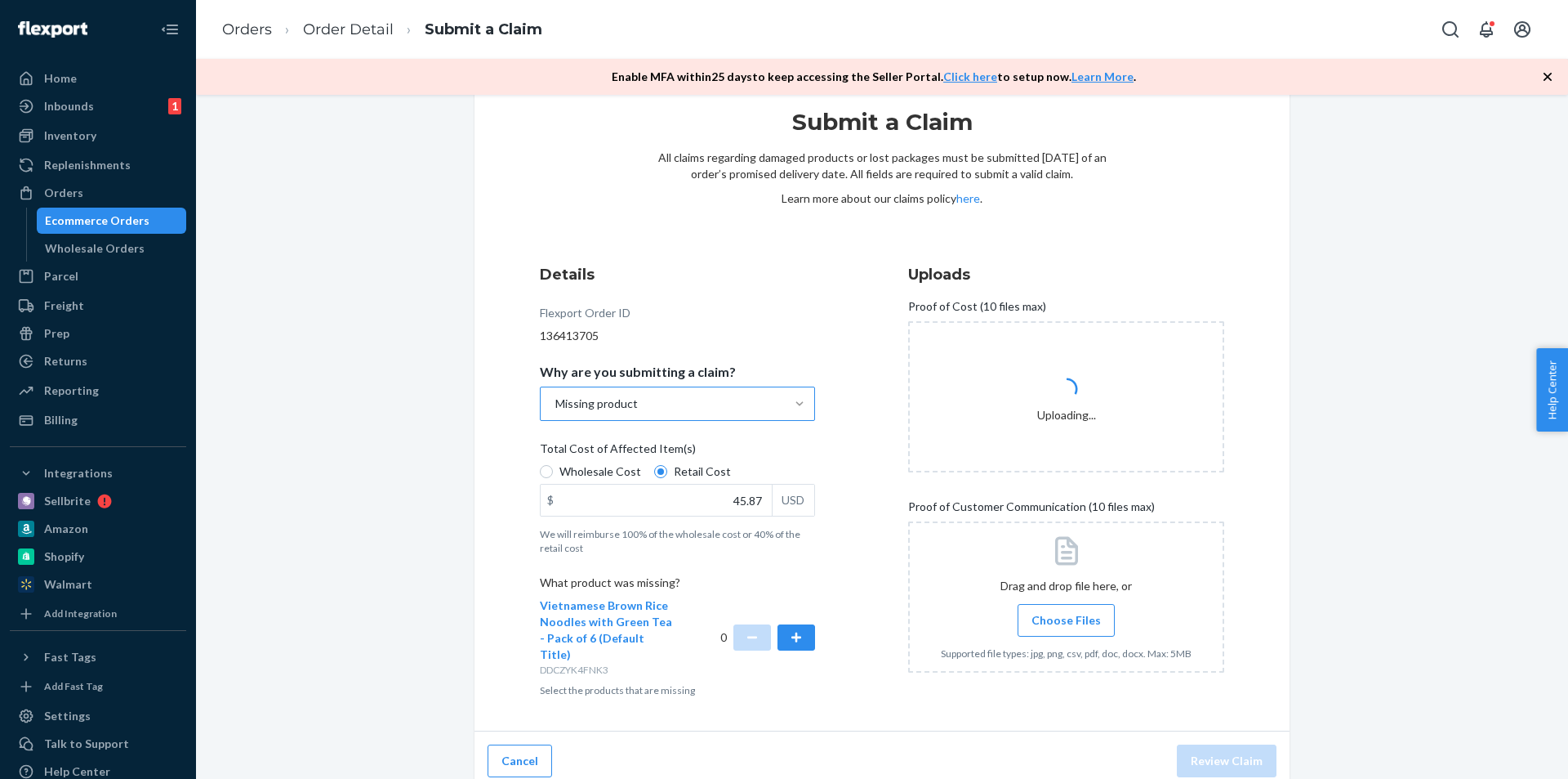
click at [1343, 600] on div "Submit a Claim All claims regarding damaged products or lost packages must be s…" at bounding box center [882, 432] width 1348 height 717
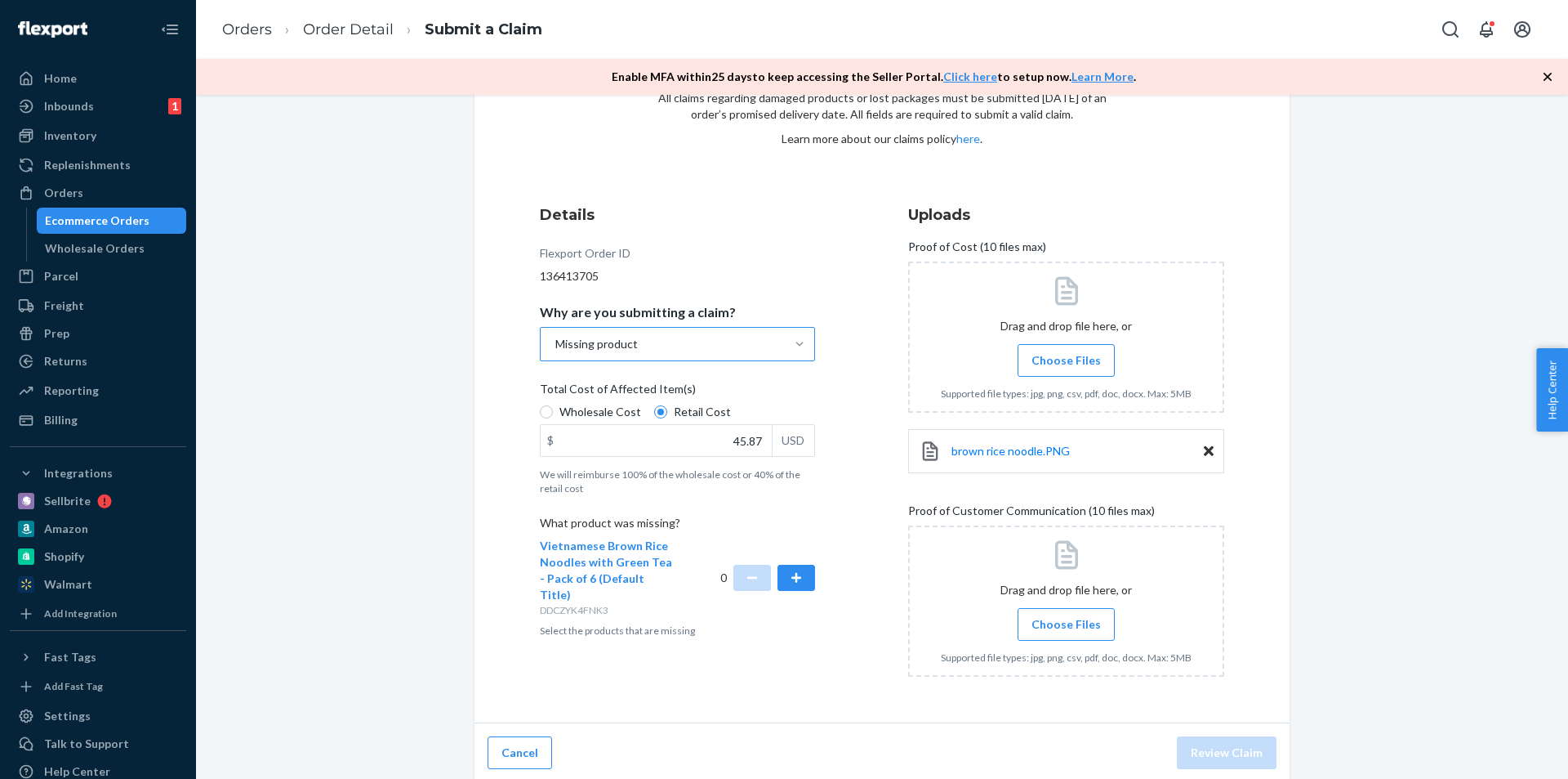
scroll to position [109, 0]
drag, startPoint x: 912, startPoint y: 507, endPoint x: 1019, endPoint y: 508, distance: 107.0
click at [1019, 508] on span "Proof of Customer Communication (10 files max)" at bounding box center [1031, 510] width 246 height 23
click at [1058, 619] on span "Choose Files" at bounding box center [1066, 620] width 69 height 16
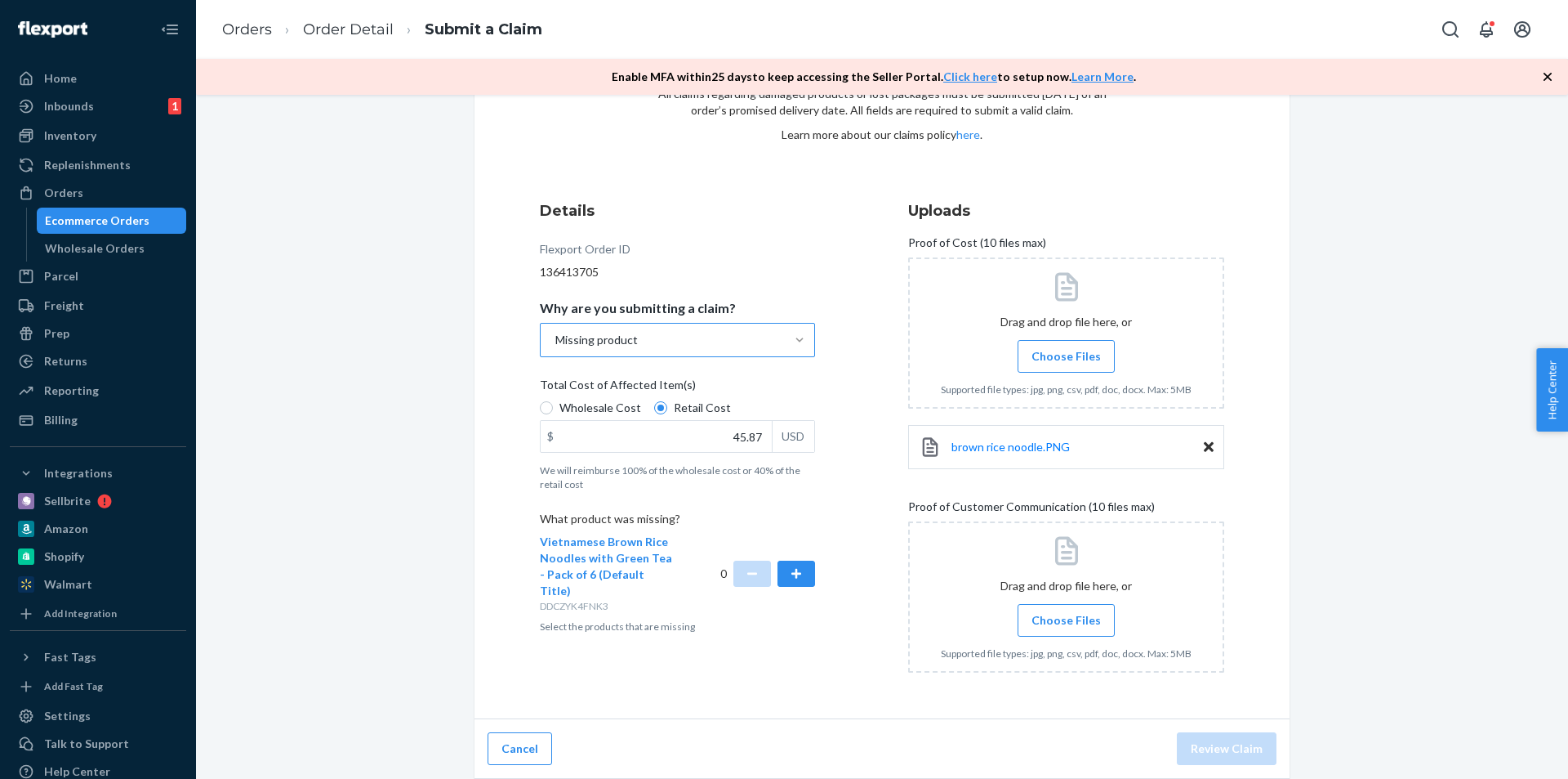
click at [1066, 619] on input "Choose Files" at bounding box center [1066, 620] width 1 height 18
click at [790, 561] on button "button" at bounding box center [796, 574] width 37 height 26
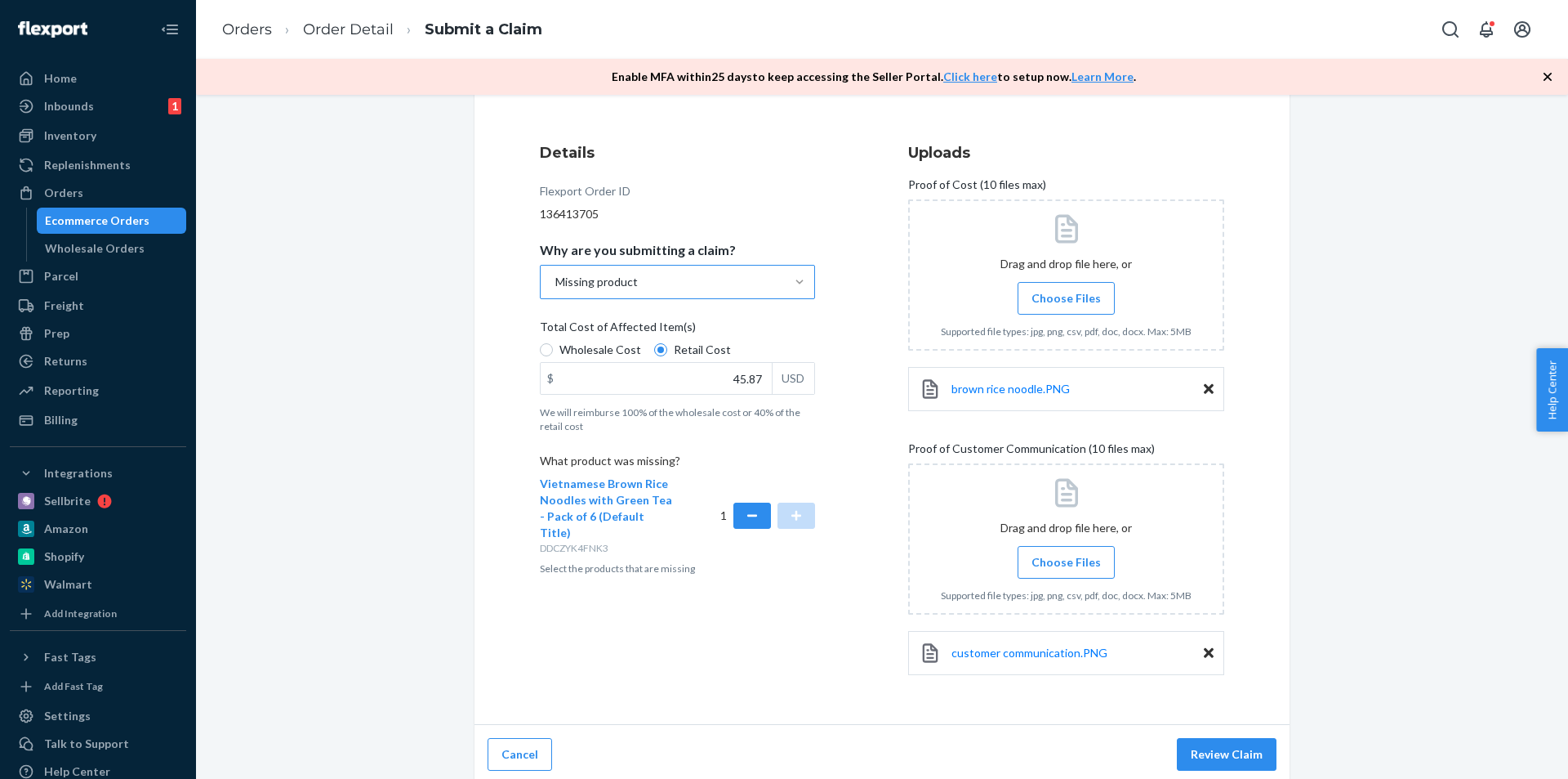
scroll to position [173, 0]
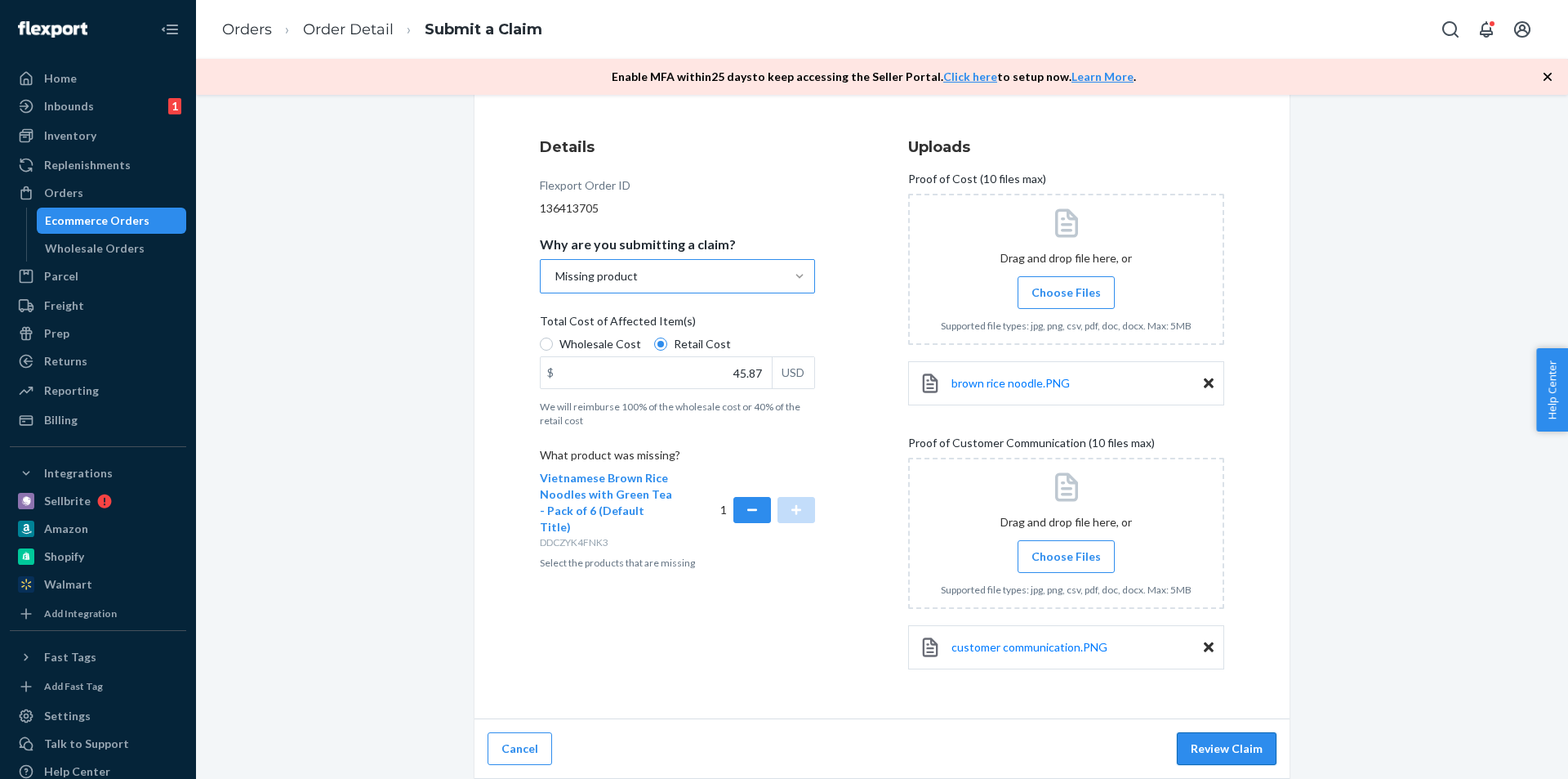
click at [1223, 742] on button "Review Claim" at bounding box center [1226, 749] width 99 height 33
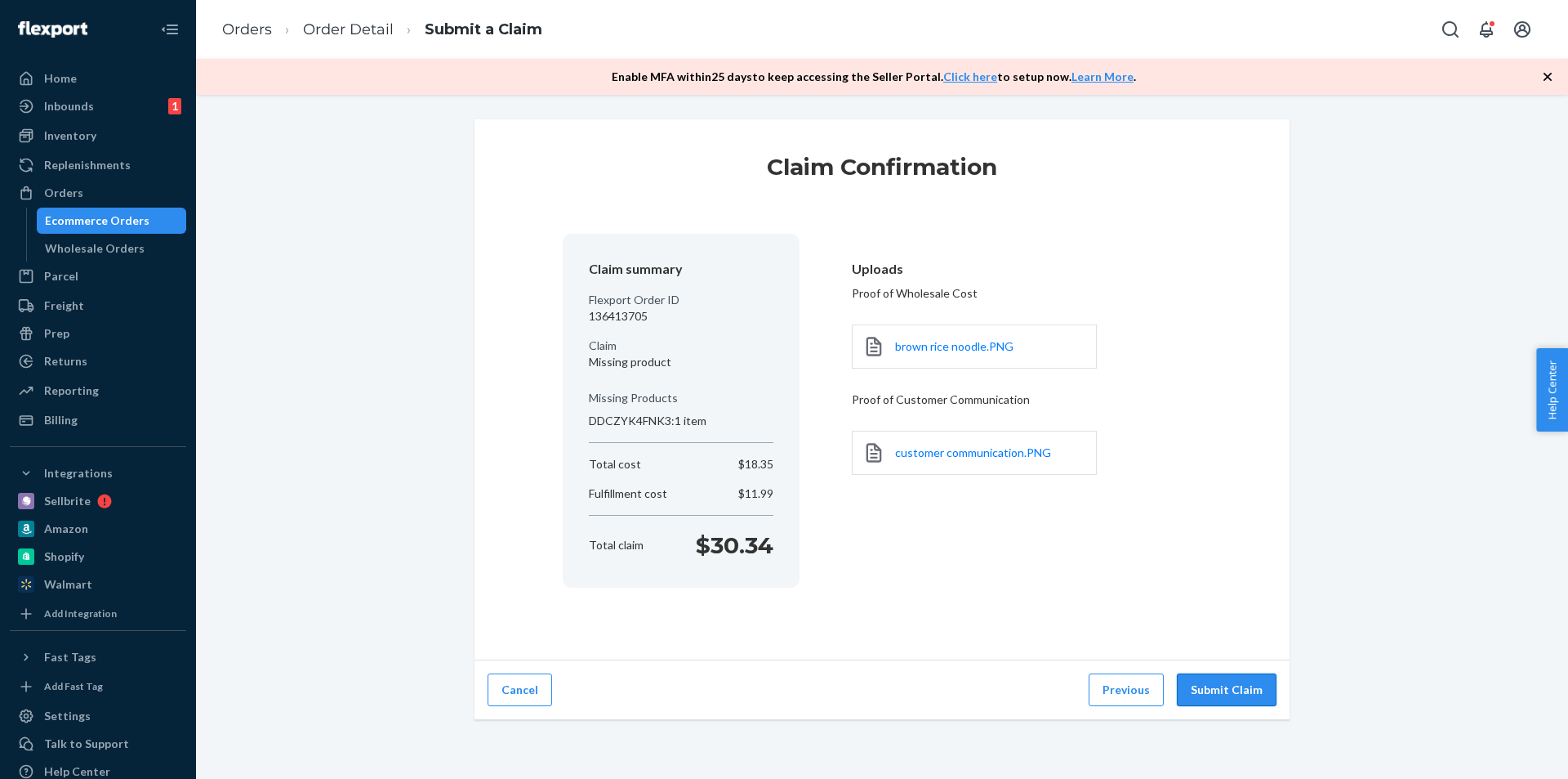
click at [1216, 686] on button "Submit Claim" at bounding box center [1226, 690] width 99 height 33
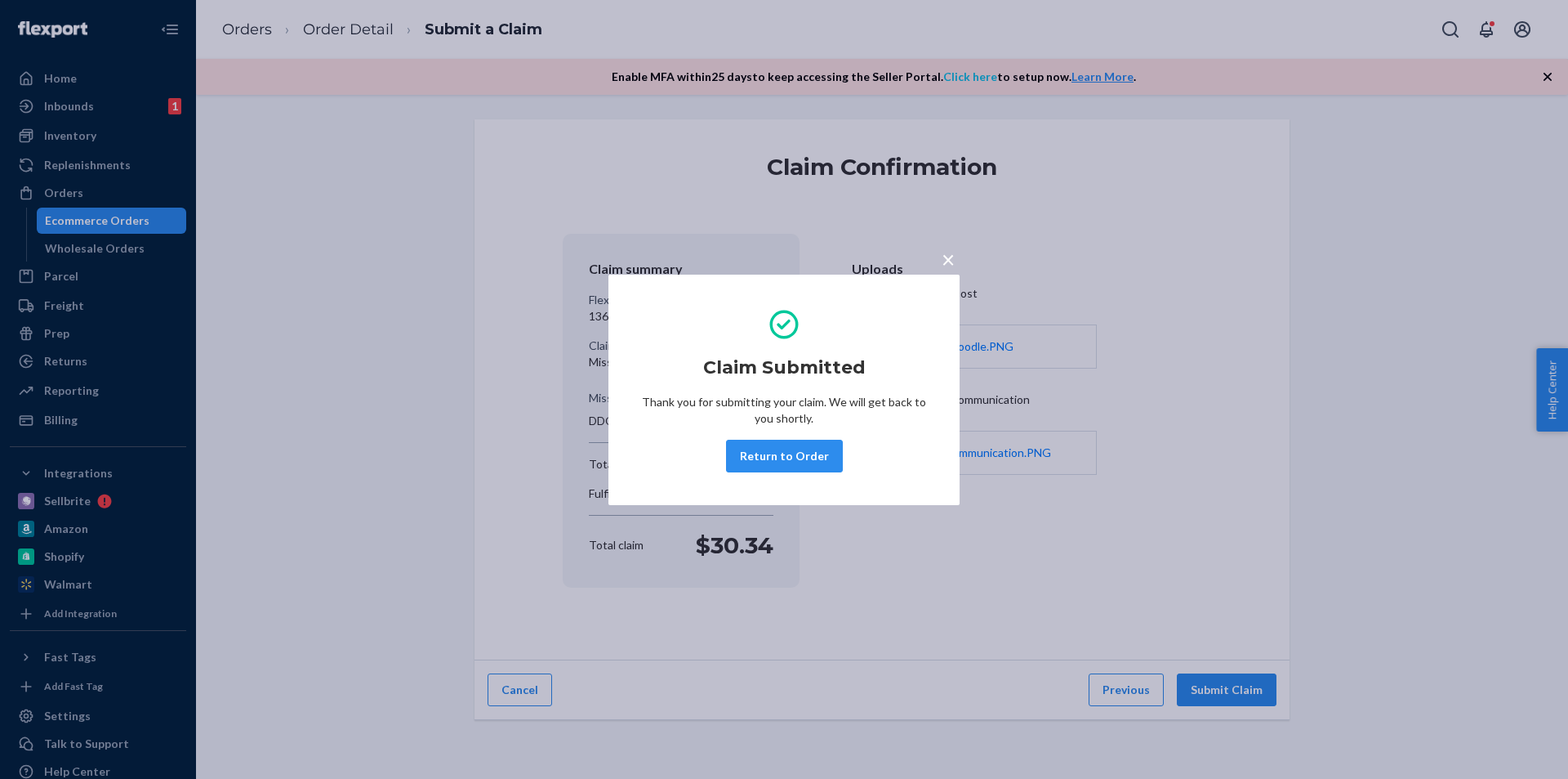
click at [952, 268] on span "×" at bounding box center [948, 258] width 13 height 27
